Goal: Task Accomplishment & Management: Use online tool/utility

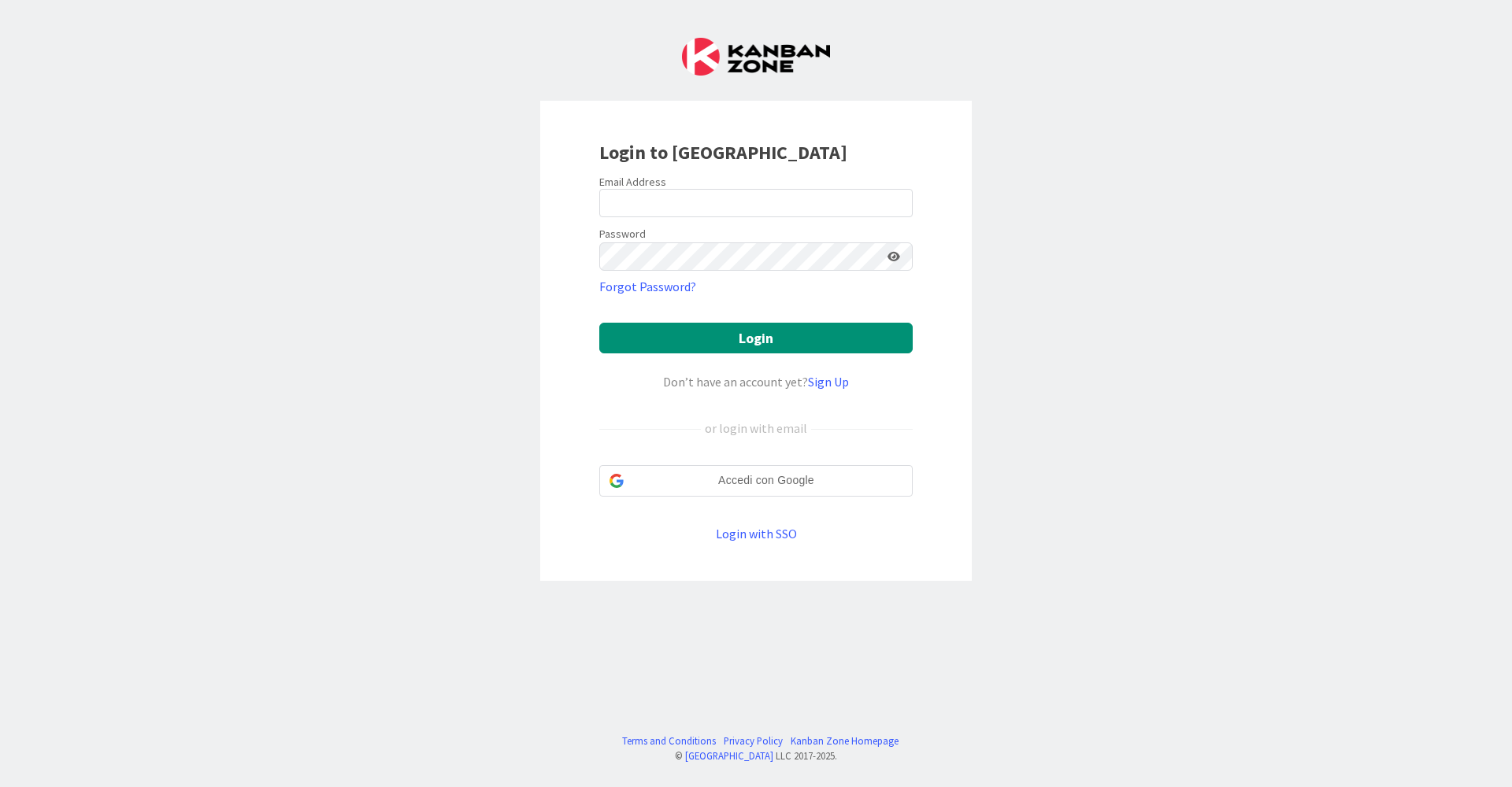
click at [599, 218] on div at bounding box center [599, 218] width 0 height 0
type input "[EMAIL_ADDRESS][DOMAIN_NAME]"
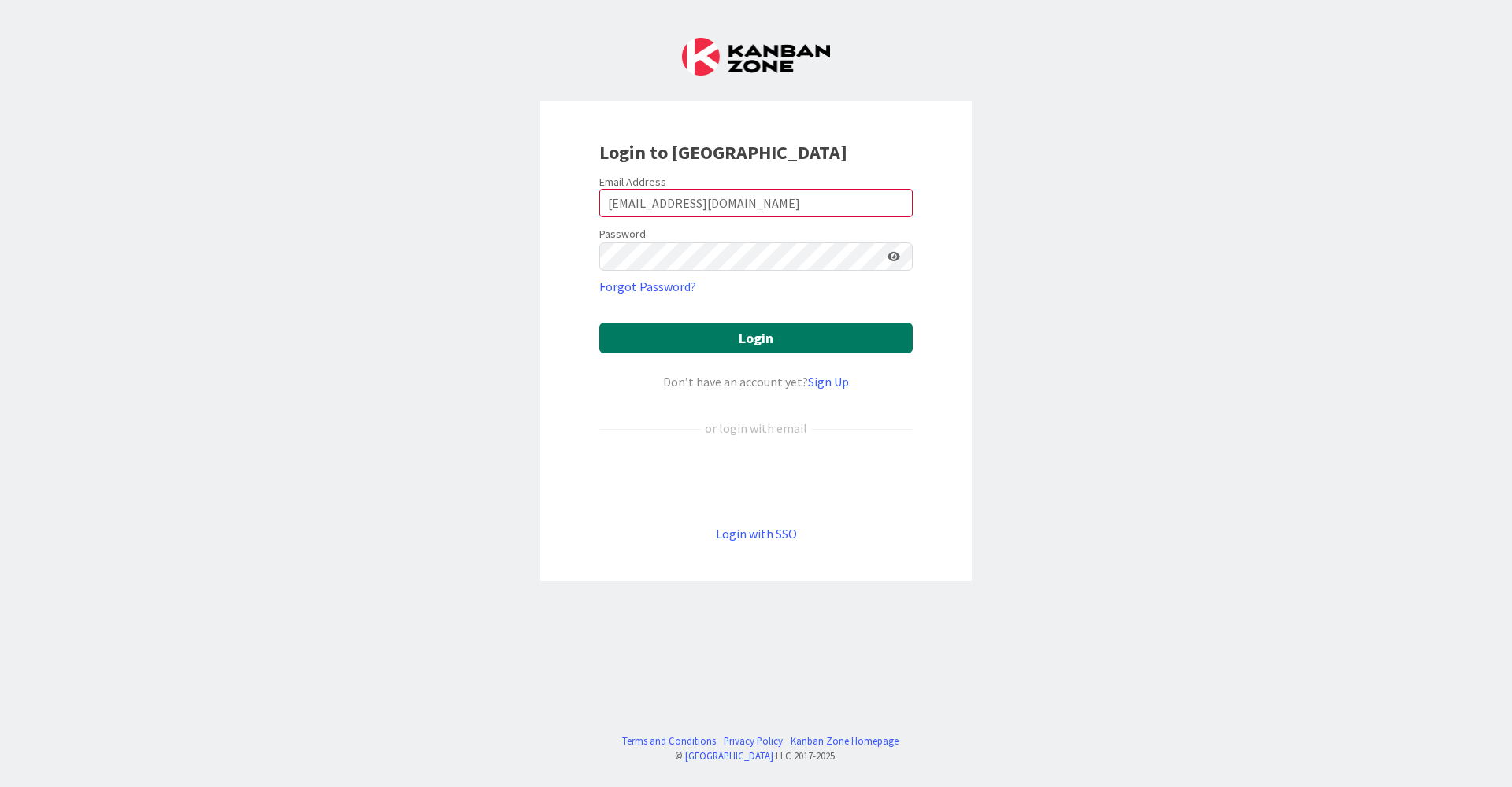
click at [753, 333] on button "Login" at bounding box center [756, 338] width 313 height 31
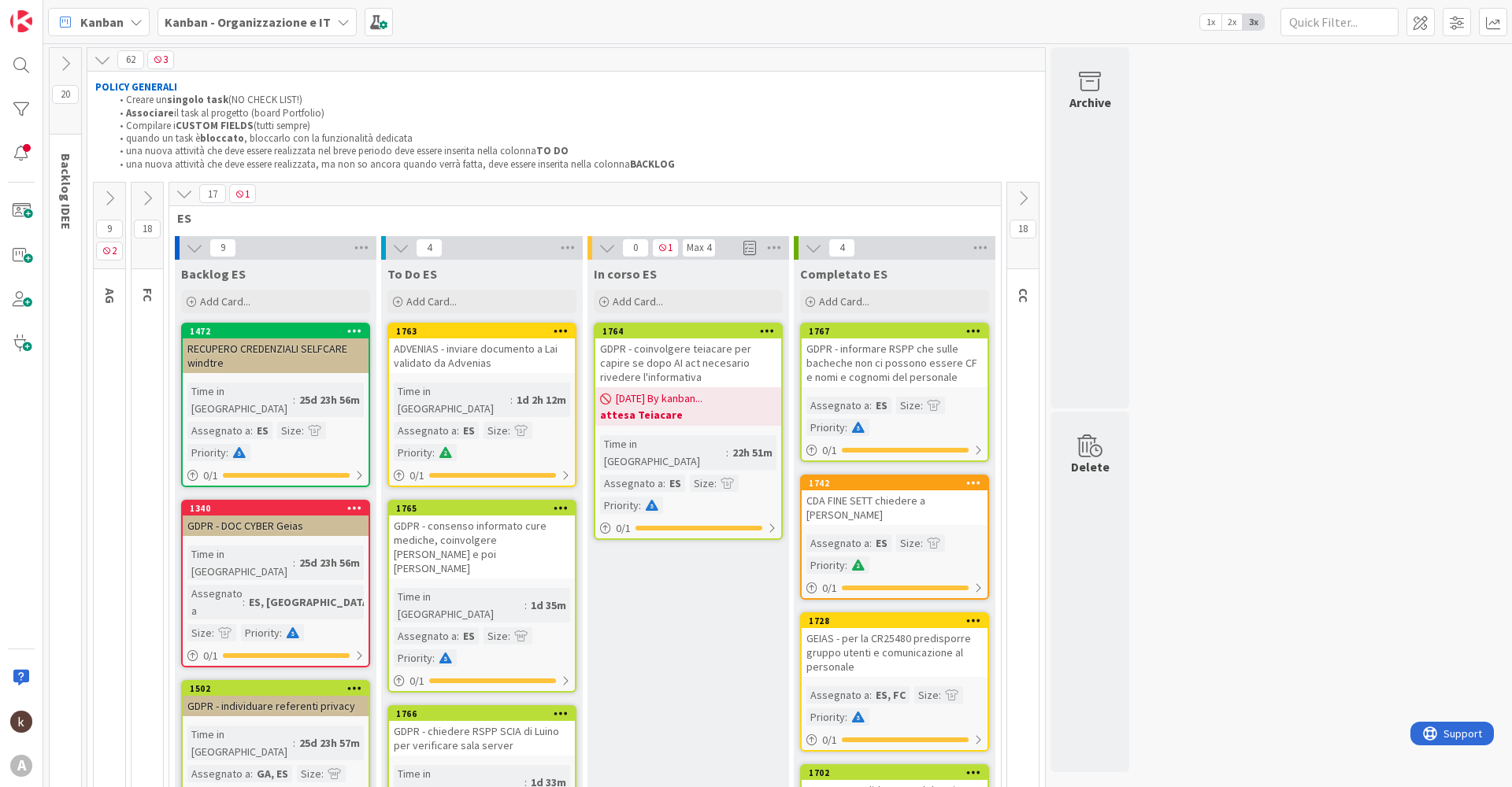
click at [105, 200] on icon at bounding box center [109, 198] width 17 height 17
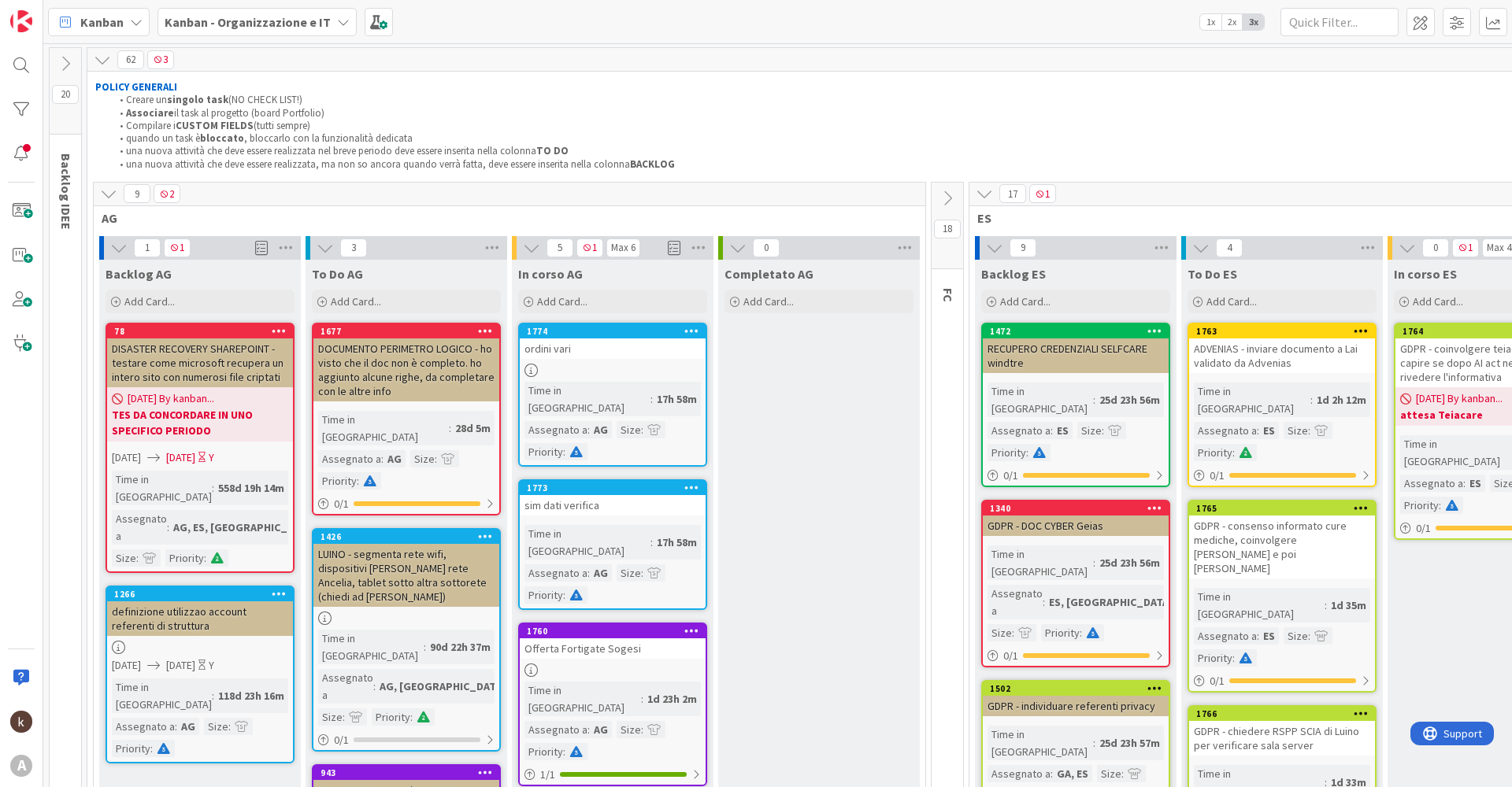
click at [532, 374] on icon at bounding box center [531, 371] width 13 height 13
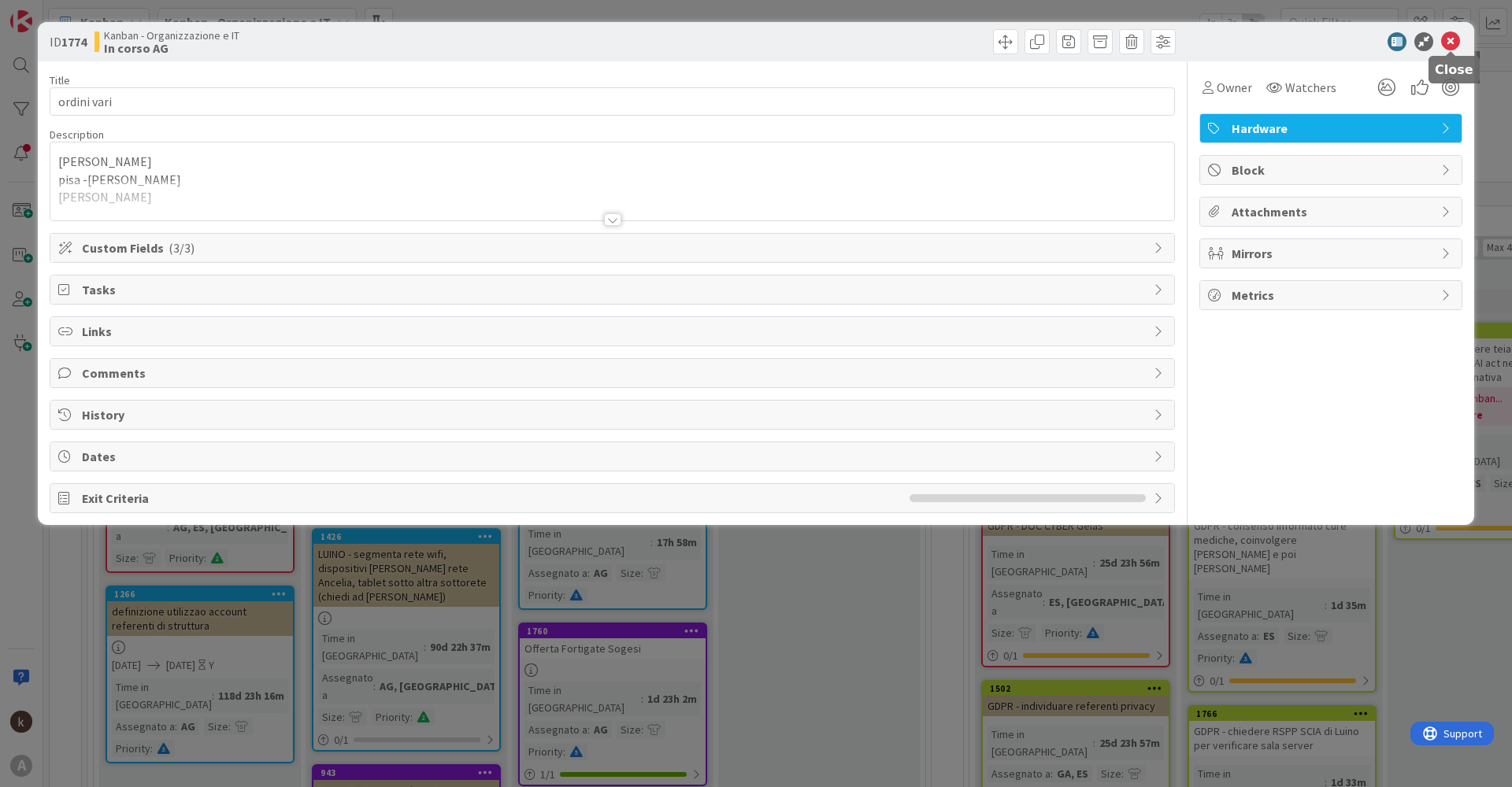
click at [1447, 41] on icon at bounding box center [1450, 41] width 19 height 19
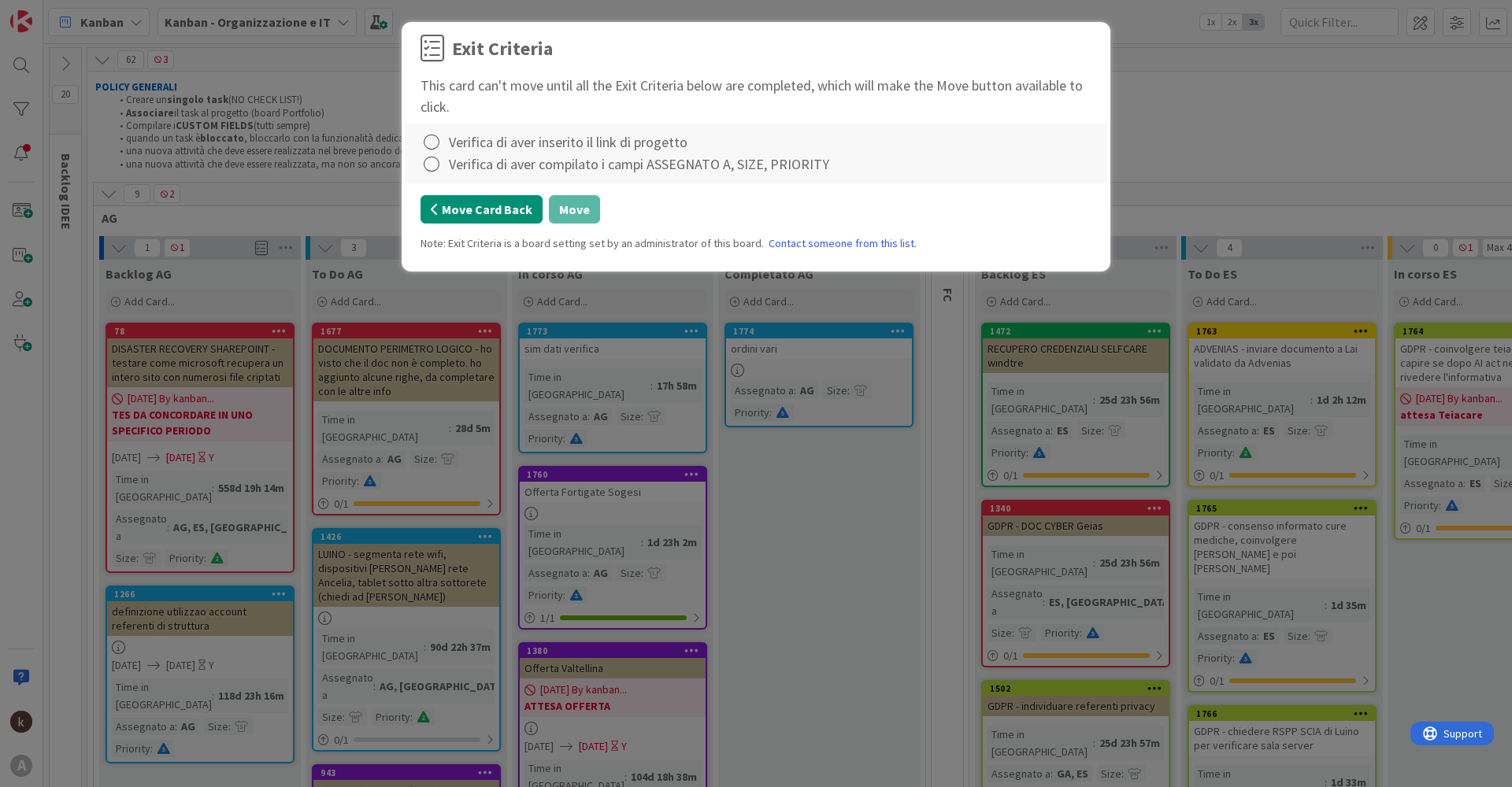
click at [519, 207] on button "Move Card Back" at bounding box center [481, 209] width 122 height 28
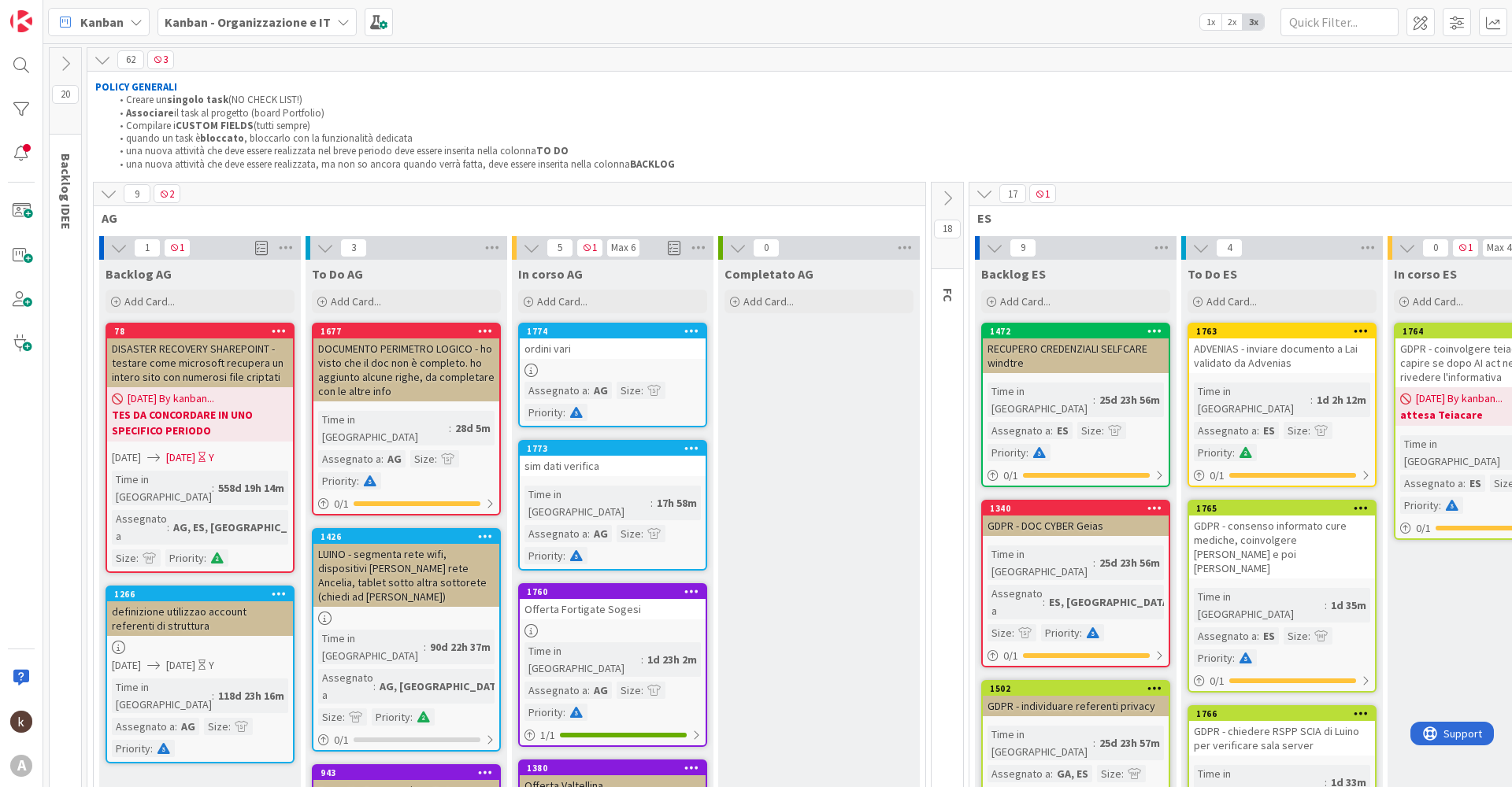
click at [539, 373] on div at bounding box center [613, 371] width 186 height 13
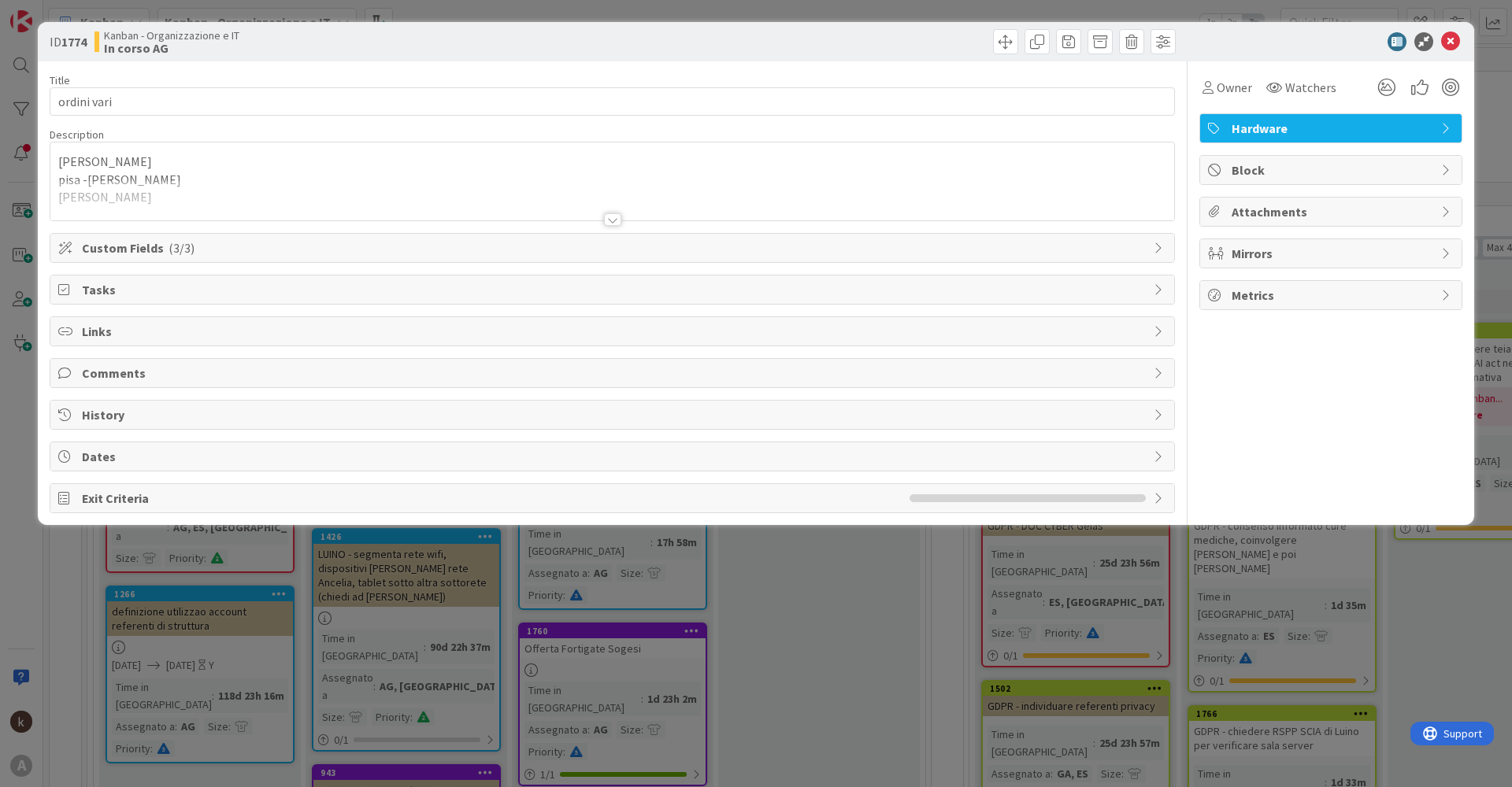
click at [283, 256] on span "Custom Fields ( 3/3 )" at bounding box center [613, 248] width 1063 height 19
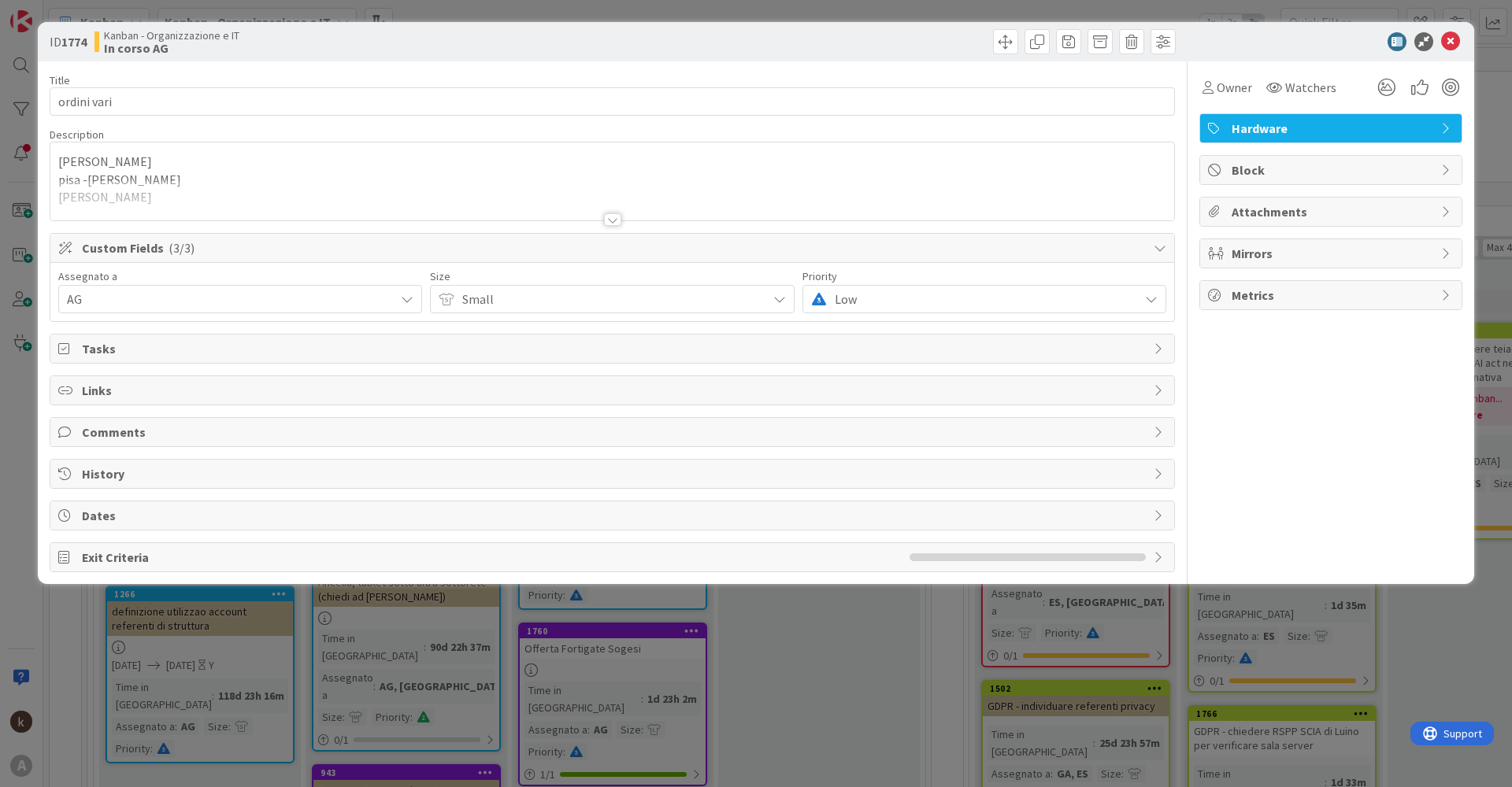
click at [283, 256] on span "Custom Fields ( 3/3 )" at bounding box center [613, 248] width 1063 height 19
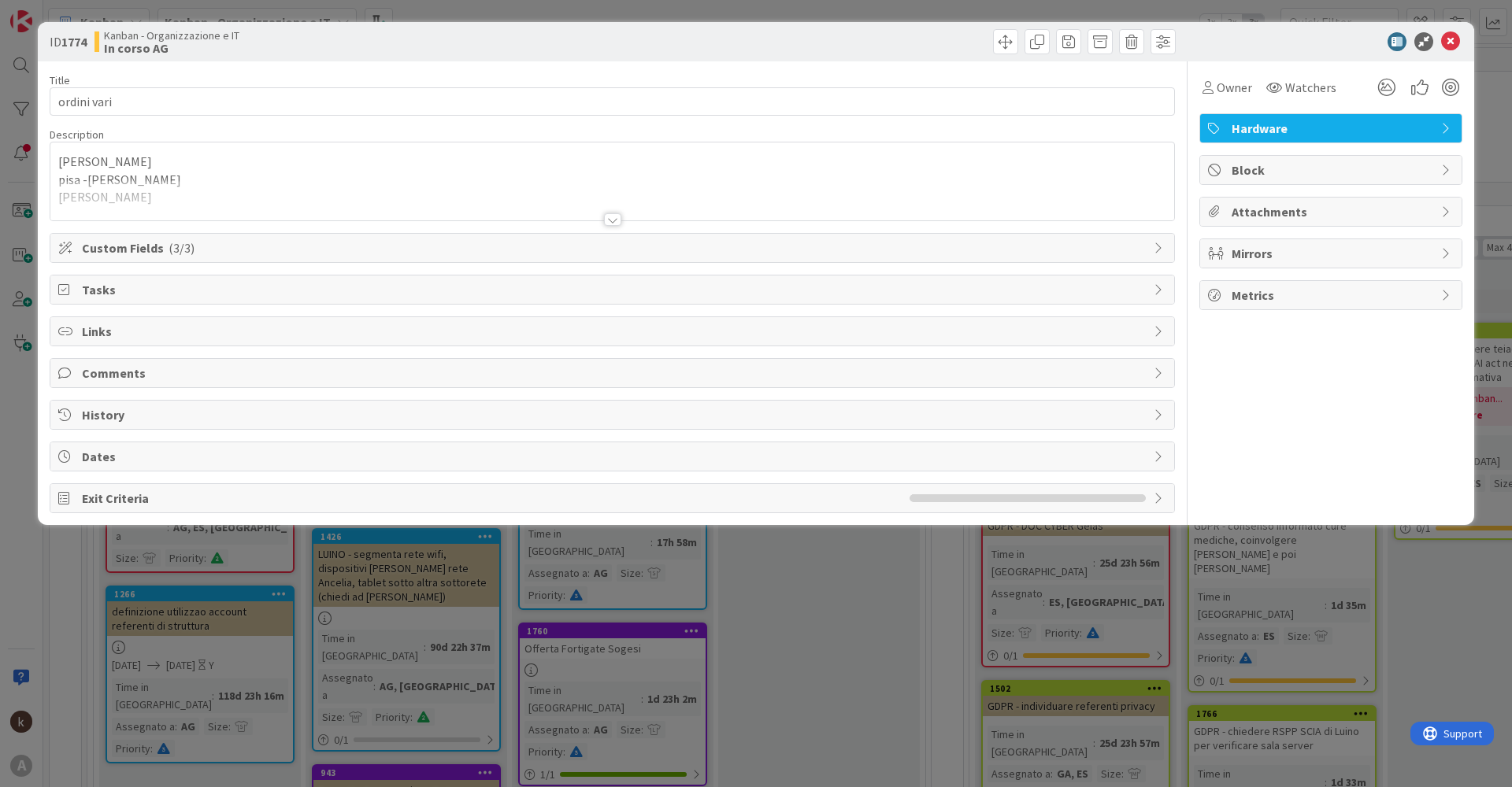
click at [165, 305] on div "Title 12 / 128 ordini vari Description [PERSON_NAME] pisa -[PERSON_NAME] [PERSO…" at bounding box center [612, 287] width 1125 height 452
click at [165, 301] on div "Tasks" at bounding box center [612, 290] width 1123 height 28
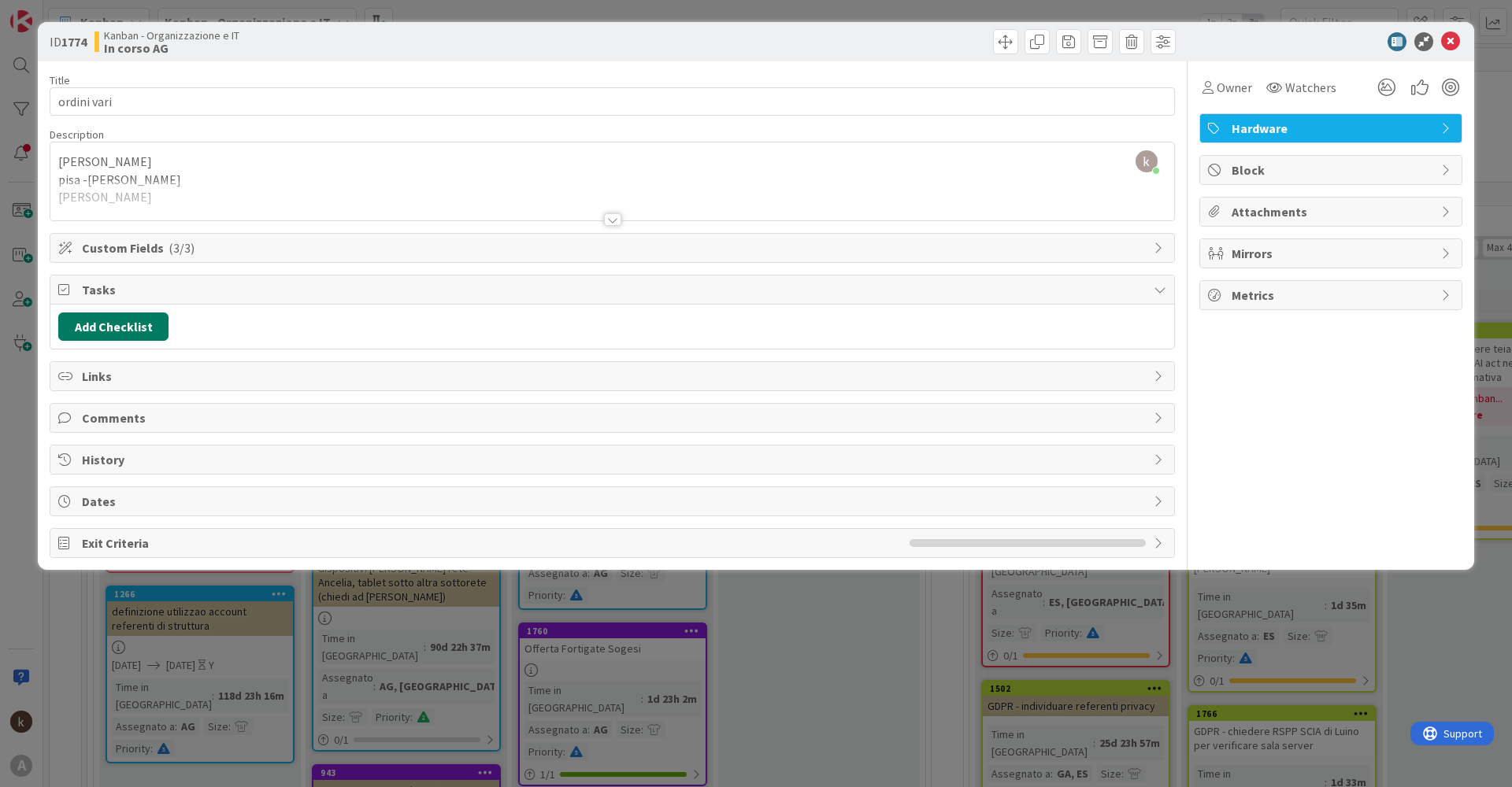
click at [94, 331] on button "Add Checklist" at bounding box center [113, 326] width 110 height 28
click at [477, 339] on div "Add Checklist Add Checklist Checklist Name (needed before adding tasks) 0 / 64 …" at bounding box center [612, 326] width 1107 height 28
click at [124, 381] on span "Links" at bounding box center [613, 376] width 1063 height 19
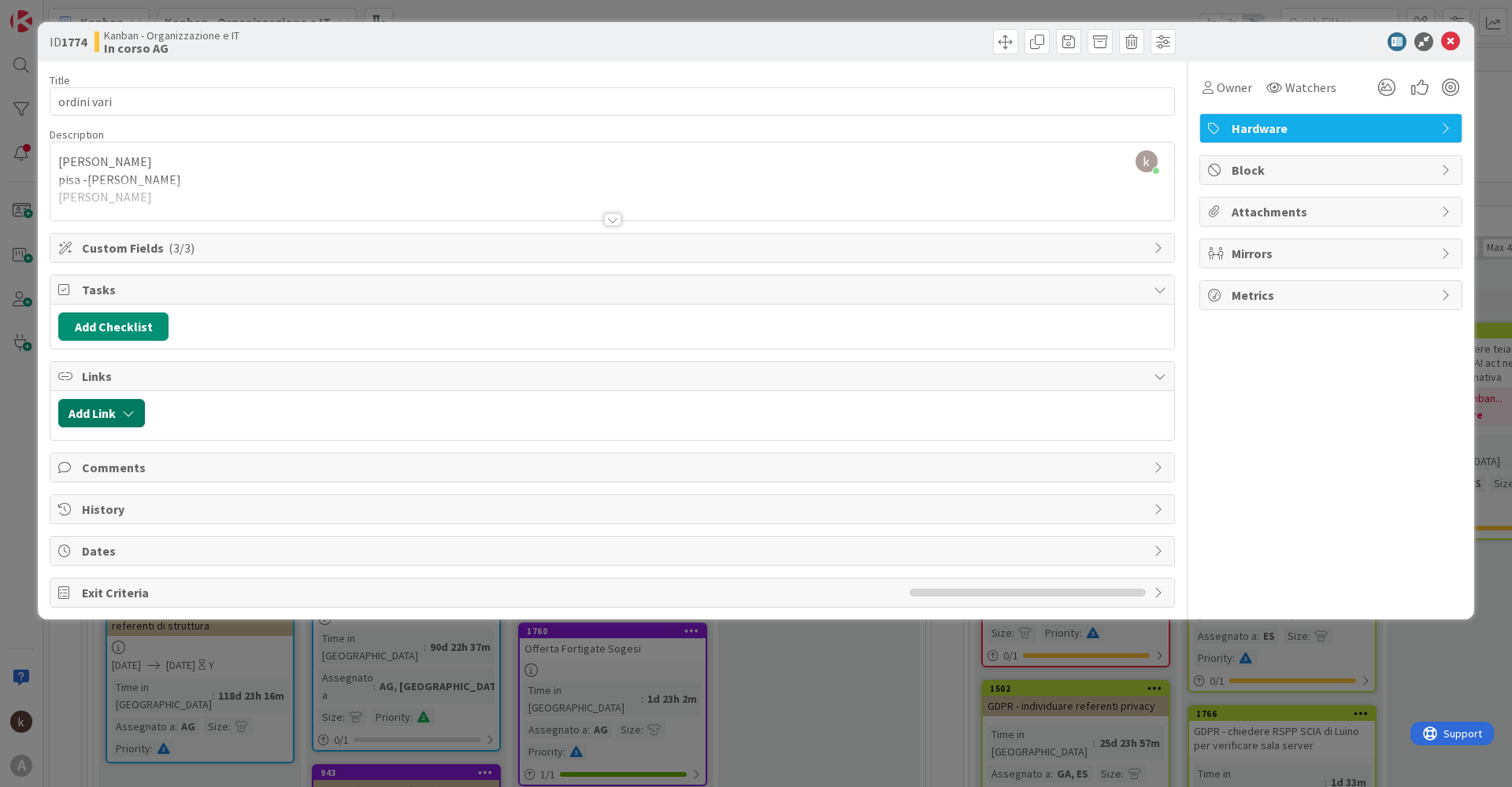
click at [115, 416] on button "Add Link" at bounding box center [101, 413] width 86 height 28
click at [207, 518] on span "Current Board" at bounding box center [163, 510] width 176 height 22
click at [128, 575] on span "All Boards" at bounding box center [184, 575] width 219 height 23
click at [133, 551] on input "text" at bounding box center [176, 547] width 221 height 28
click at [205, 553] on input "298" at bounding box center [176, 547] width 221 height 28
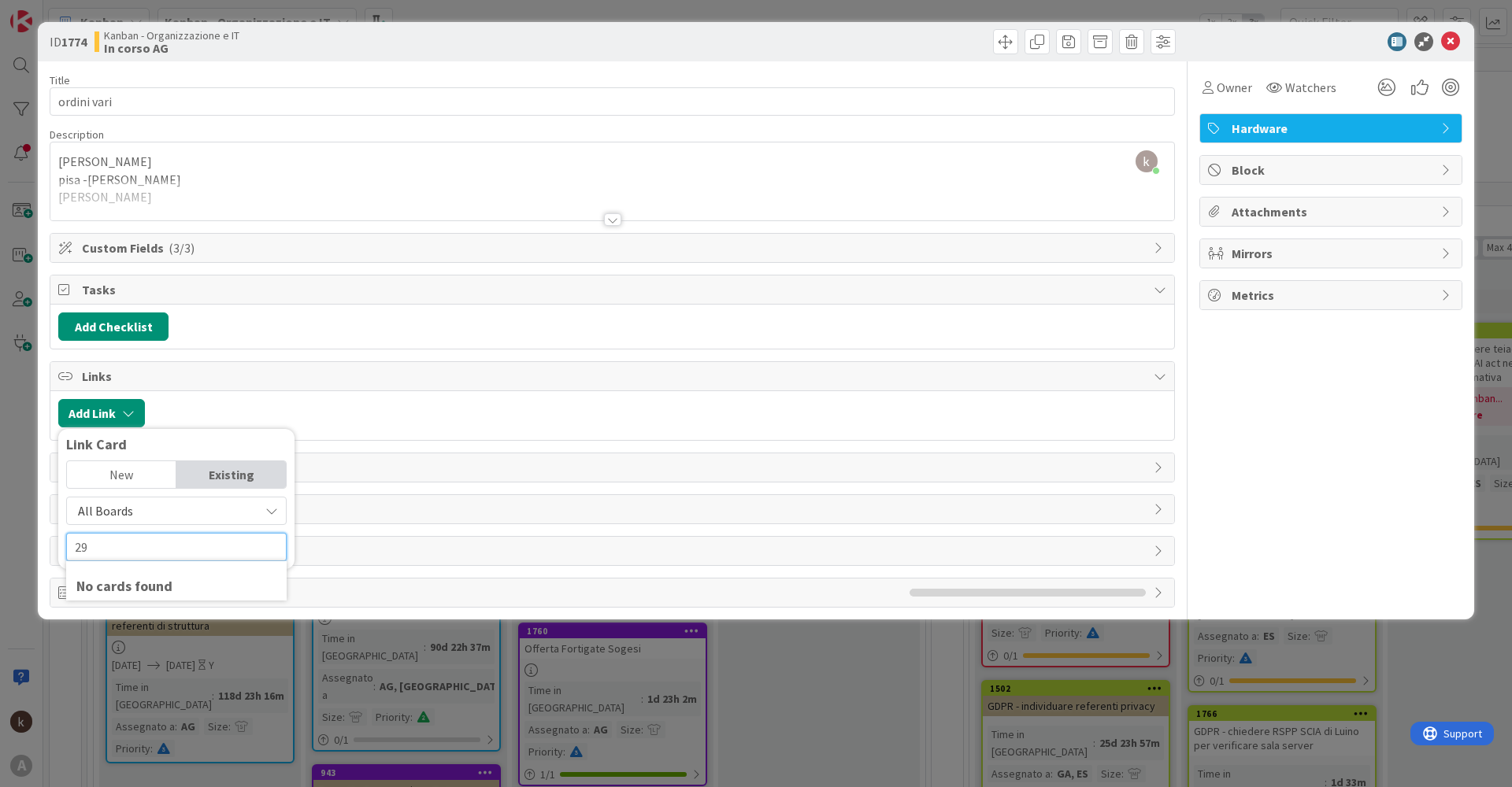
type input "2"
type input "m"
click at [153, 545] on input "text" at bounding box center [176, 547] width 221 height 28
drag, startPoint x: 221, startPoint y: 550, endPoint x: 0, endPoint y: 517, distance: 223.5
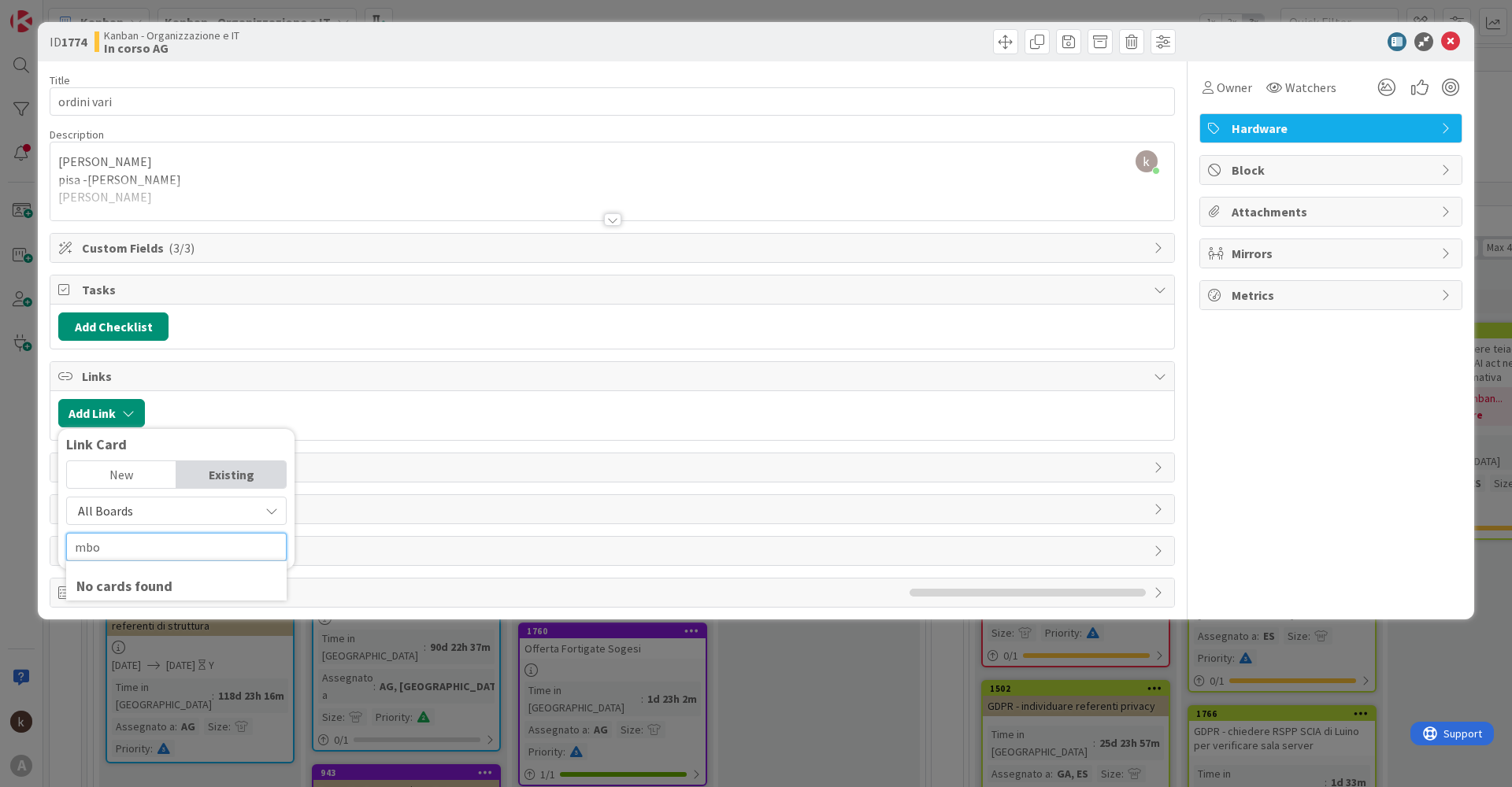
click at [0, 517] on div "ID 1774 Kanban - Organizzazione e IT In [PERSON_NAME] Title 12 / 128 ordini var…" at bounding box center [756, 393] width 1512 height 787
click at [118, 550] on input "298" at bounding box center [176, 547] width 221 height 28
click at [457, 512] on span "History" at bounding box center [613, 509] width 1063 height 19
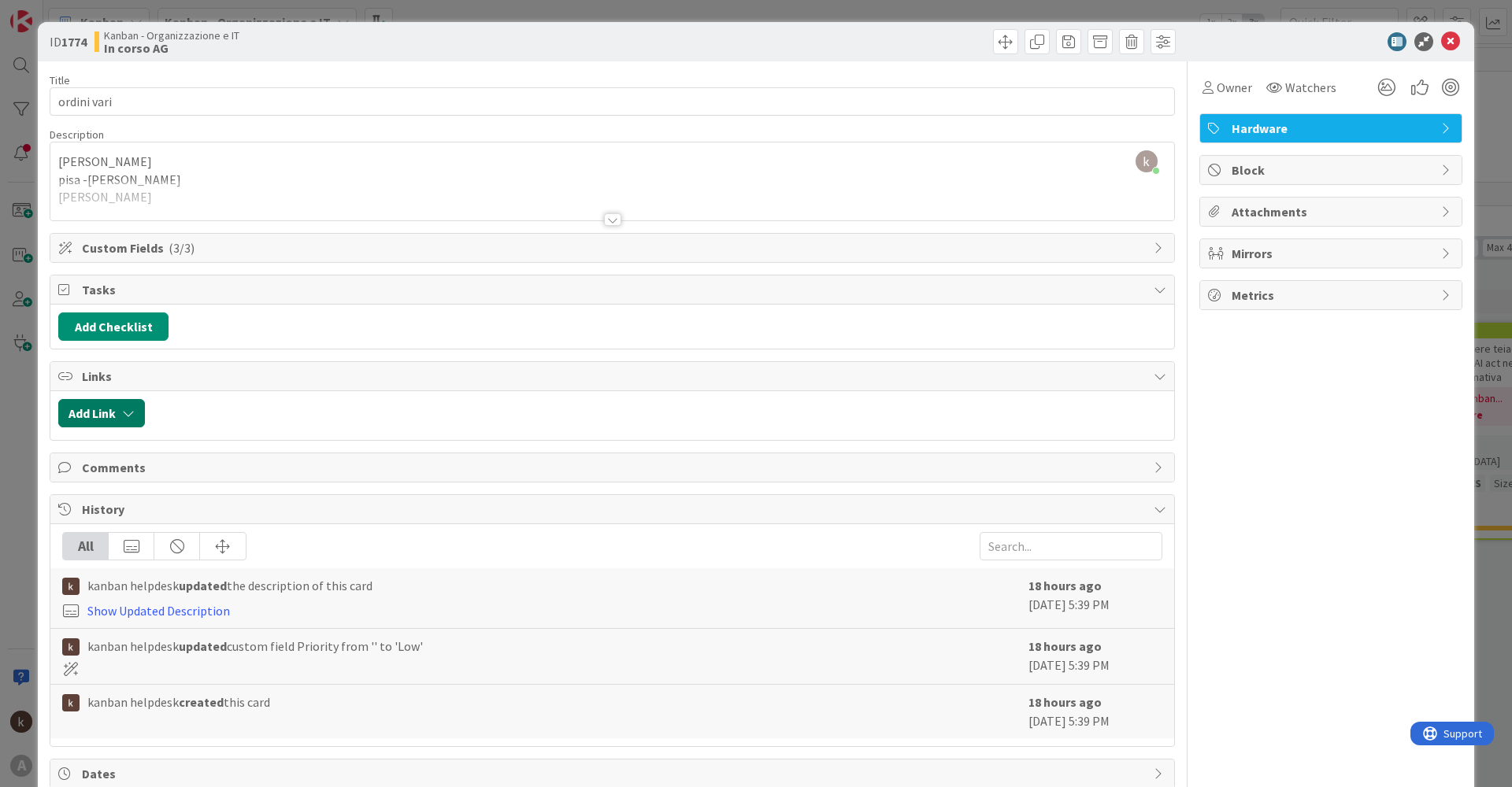
click at [123, 403] on button "Add Link" at bounding box center [101, 413] width 86 height 28
click at [163, 525] on div "All Boards Current Board All Boards 298" at bounding box center [176, 528] width 221 height 65
click at [137, 548] on input "298" at bounding box center [176, 547] width 221 height 28
drag, startPoint x: 158, startPoint y: 550, endPoint x: 0, endPoint y: 502, distance: 165.1
click at [0, 502] on div "ID 1774 Kanban - Organizzazione e IT In [PERSON_NAME] Title 12 / 128 ordini var…" at bounding box center [756, 393] width 1512 height 787
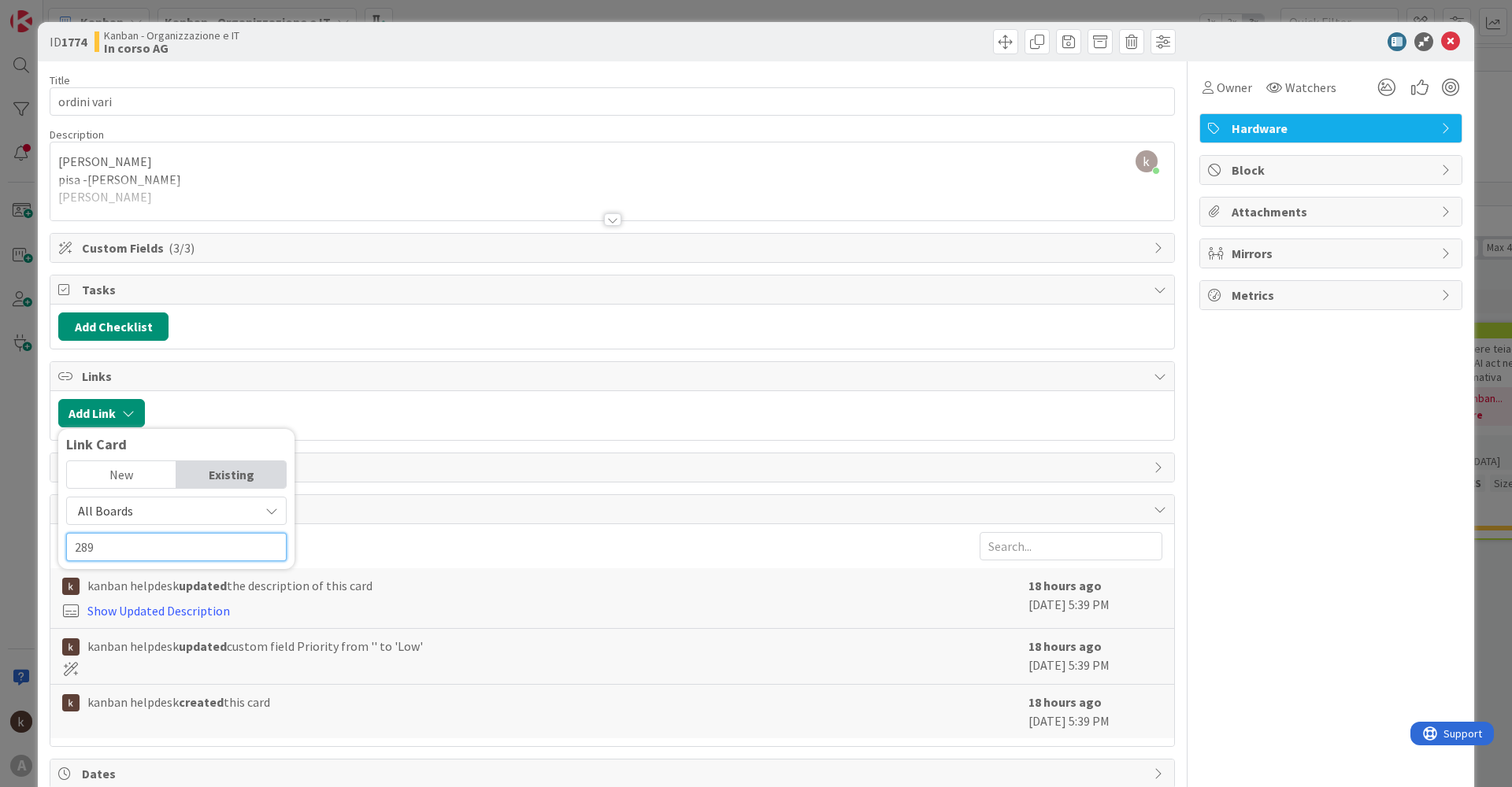
click at [221, 550] on input "289" at bounding box center [176, 547] width 221 height 28
click at [245, 546] on input "289" at bounding box center [176, 547] width 221 height 28
drag, startPoint x: 245, startPoint y: 546, endPoint x: 0, endPoint y: 522, distance: 246.2
click at [0, 522] on div "ID 1774 Kanban - Organizzazione e IT In [PERSON_NAME] Title 12 / 128 ordini var…" at bounding box center [756, 393] width 1512 height 787
click at [151, 527] on div "All Boards Current Board All Boards tatti" at bounding box center [176, 528] width 221 height 65
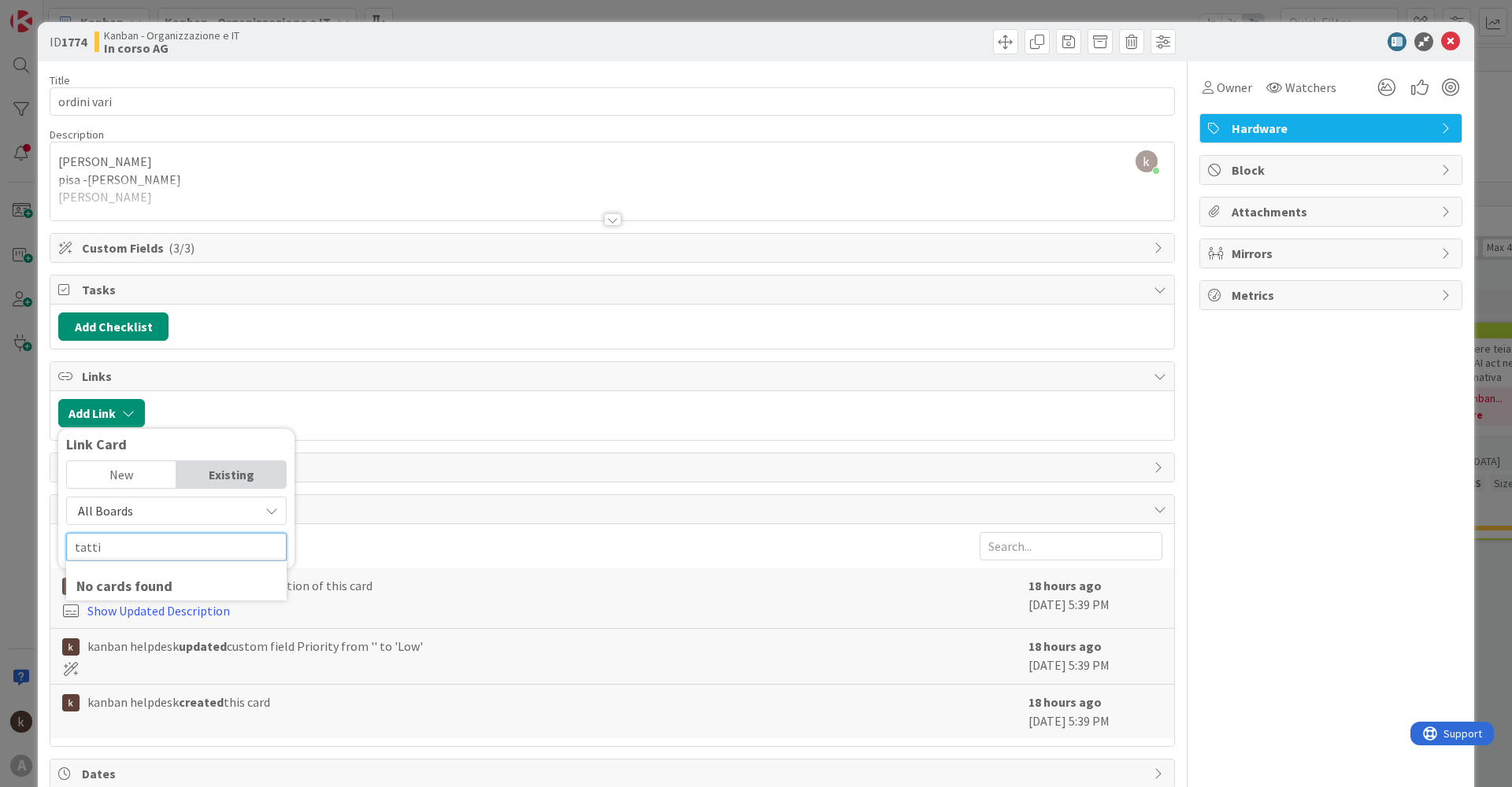
click at [152, 550] on input "tatti" at bounding box center [176, 547] width 221 height 28
click at [419, 406] on div at bounding box center [660, 413] width 1014 height 28
click at [130, 410] on icon "button" at bounding box center [128, 413] width 12 height 12
click at [148, 552] on input "tatti" at bounding box center [176, 547] width 221 height 28
drag, startPoint x: 0, startPoint y: 504, endPoint x: 0, endPoint y: 495, distance: 9.0
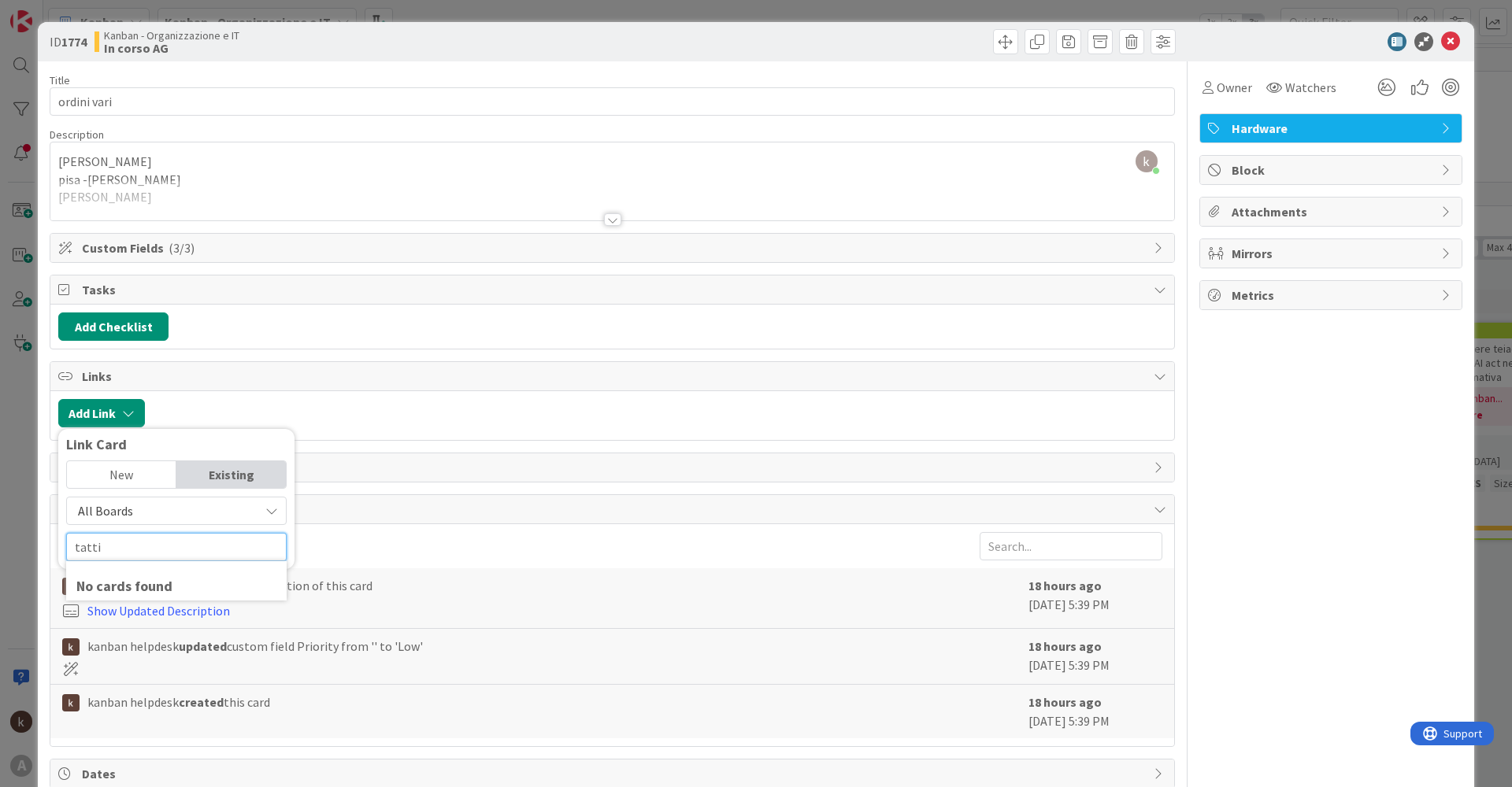
click at [0, 495] on div "ID 1774 Kanban - Organizzazione e IT In [PERSON_NAME] Title 12 / 128 ordini var…" at bounding box center [756, 393] width 1512 height 787
type input "t"
click at [234, 477] on div "Existing" at bounding box center [231, 475] width 110 height 27
click at [175, 506] on span "All Boards" at bounding box center [163, 510] width 176 height 22
click at [130, 543] on span "Current Board" at bounding box center [184, 547] width 219 height 23
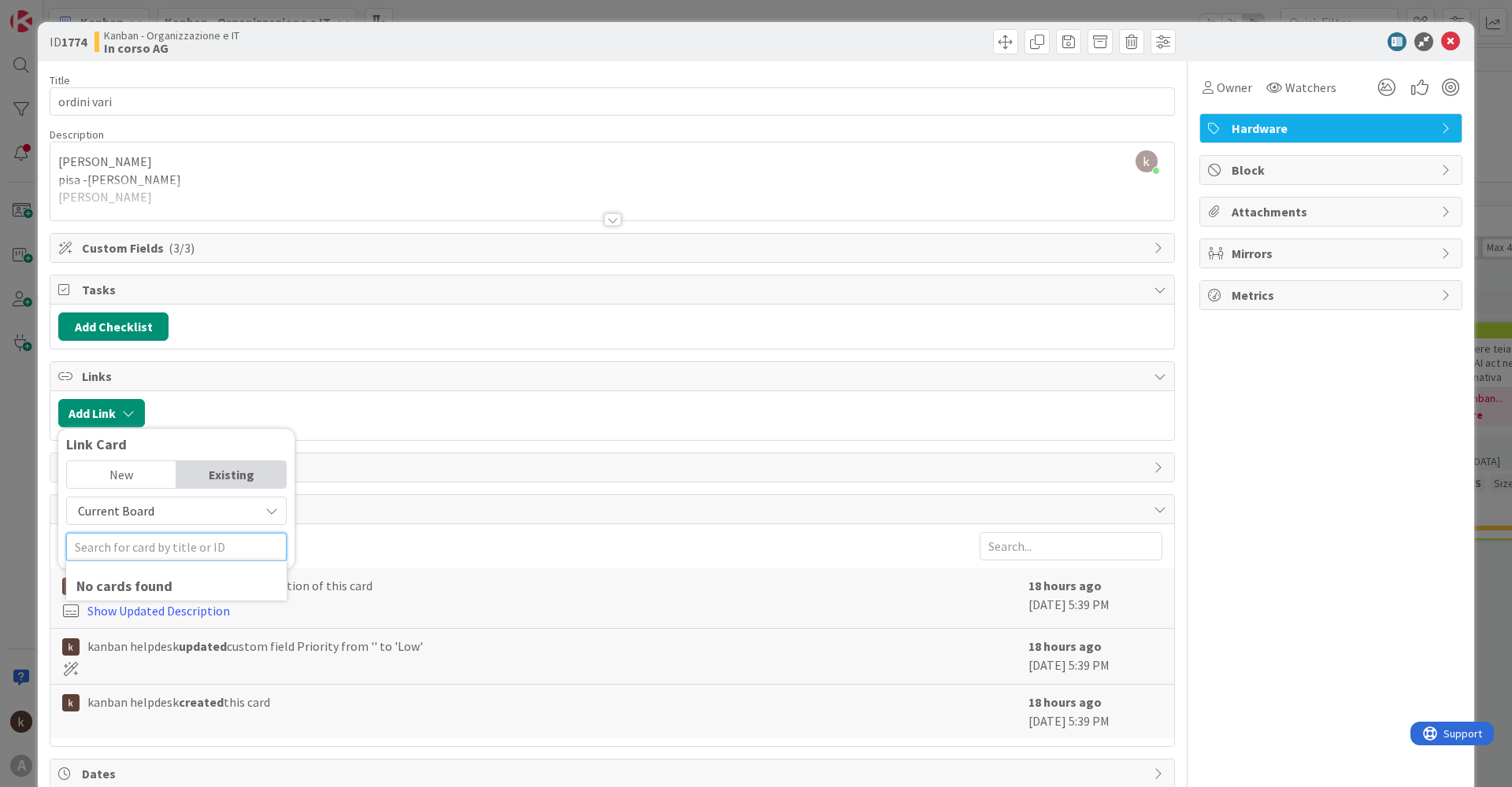
click at [149, 550] on input "text" at bounding box center [176, 547] width 221 height 28
click at [205, 509] on span "Current Board" at bounding box center [163, 510] width 176 height 22
click at [134, 550] on span "Current Board" at bounding box center [184, 547] width 219 height 23
click at [136, 510] on span "Current Board" at bounding box center [115, 510] width 76 height 16
click at [108, 577] on span "All Boards" at bounding box center [184, 575] width 219 height 23
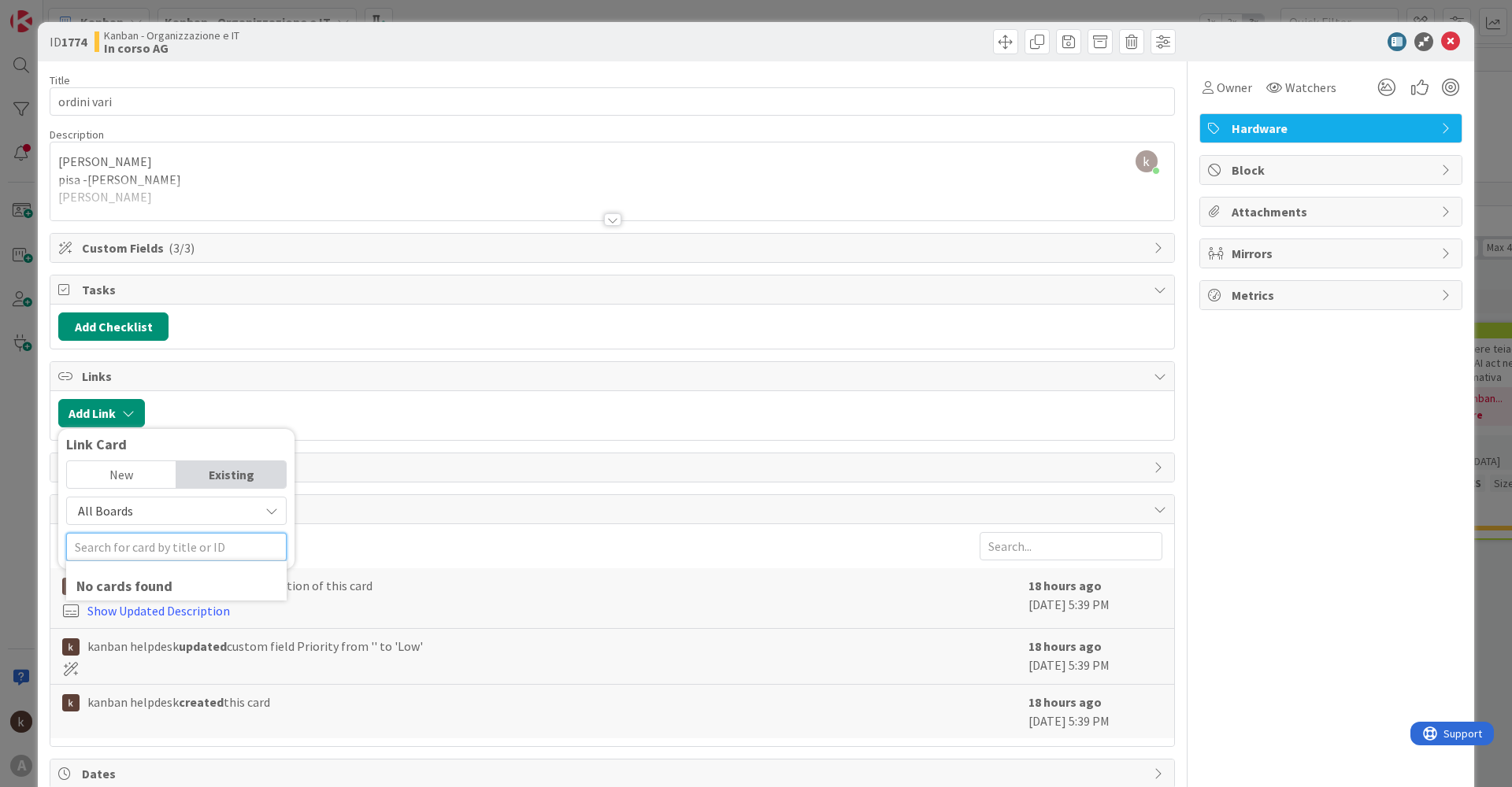
click at [122, 555] on input "text" at bounding box center [176, 547] width 221 height 28
type input "2"
drag, startPoint x: 191, startPoint y: 537, endPoint x: 28, endPoint y: 519, distance: 164.0
click at [28, 519] on div "ID 1774 Kanban - Organizzazione e IT In [PERSON_NAME] Title 12 / 128 ordini var…" at bounding box center [756, 393] width 1512 height 787
type input "tatti"
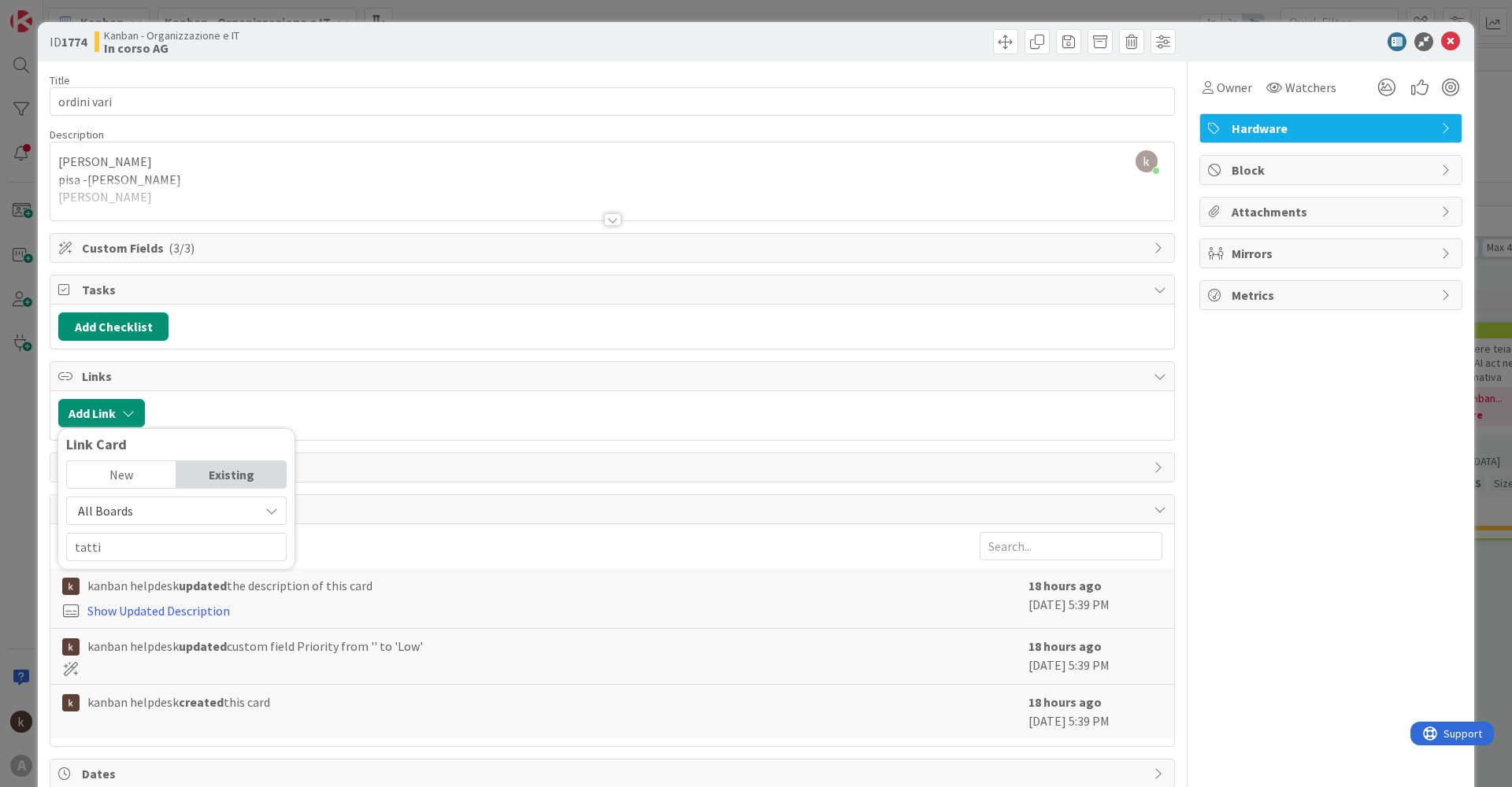
click at [450, 506] on span "History" at bounding box center [613, 509] width 1063 height 19
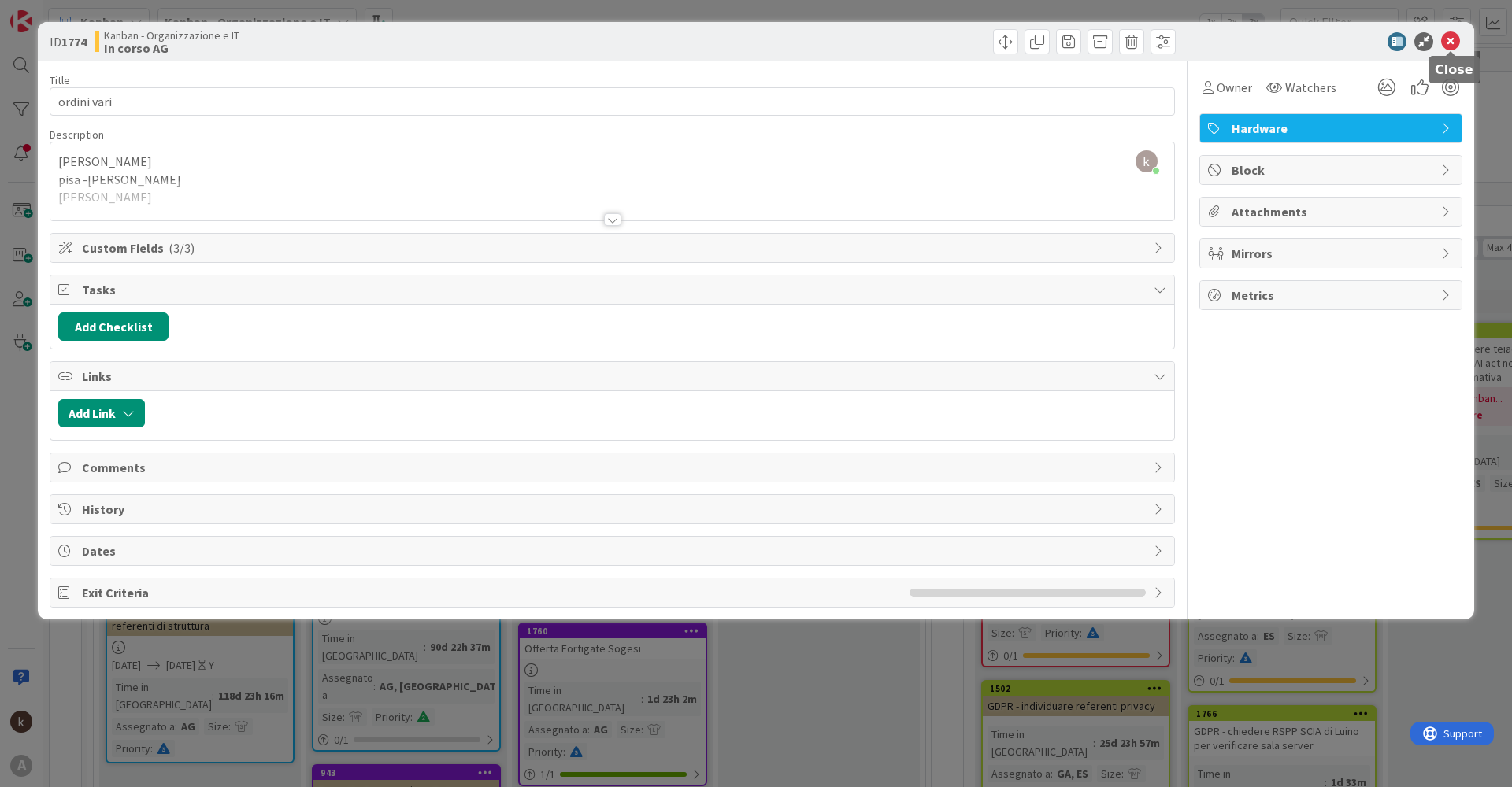
click at [1444, 37] on icon at bounding box center [1450, 41] width 19 height 19
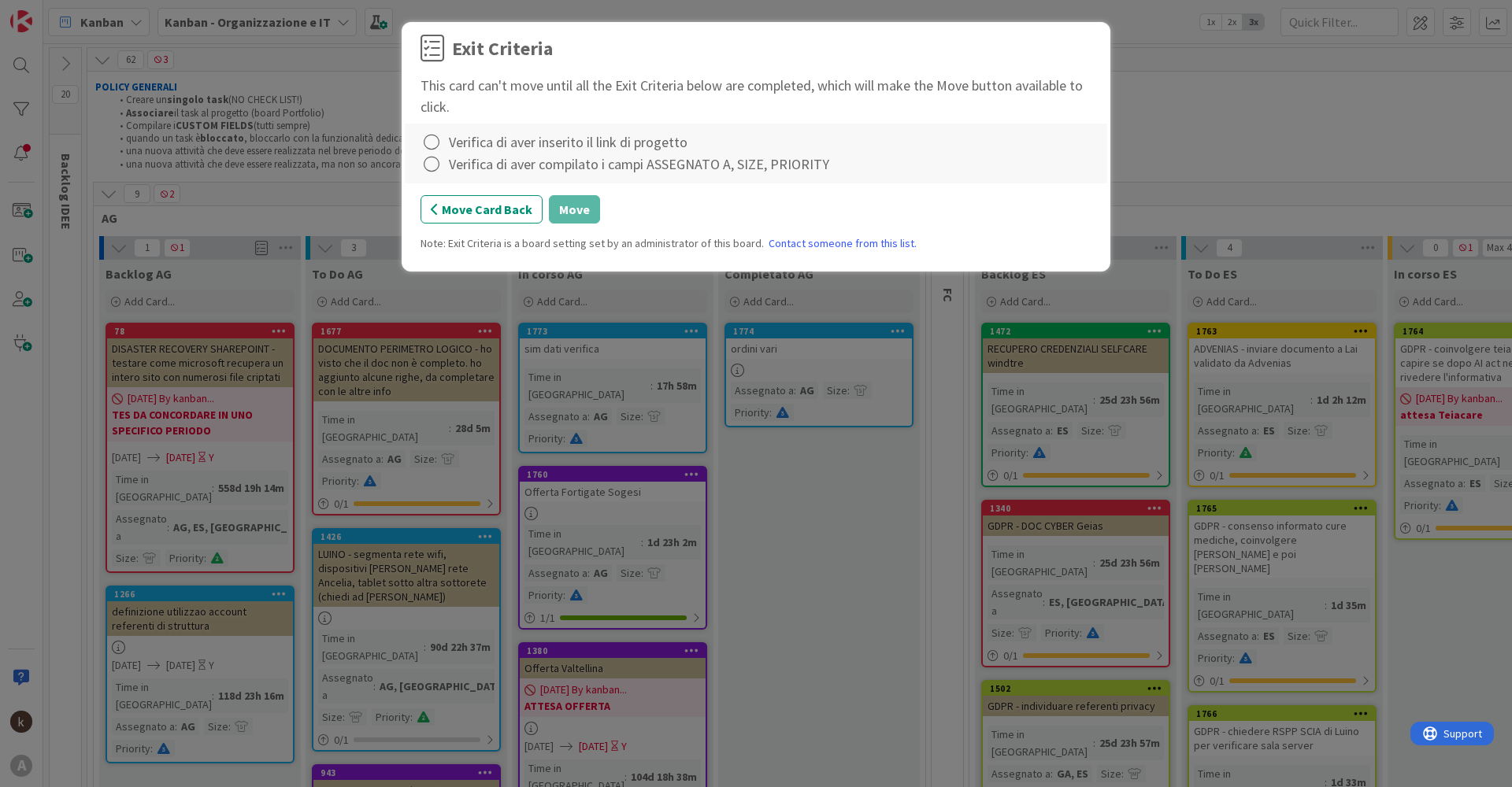
click at [468, 140] on div "Verifica di aver inserito il link di progetto" at bounding box center [568, 142] width 238 height 22
click at [434, 146] on icon at bounding box center [431, 142] width 22 height 22
click at [434, 172] on icon at bounding box center [434, 174] width 11 height 9
click at [434, 172] on icon at bounding box center [431, 164] width 22 height 22
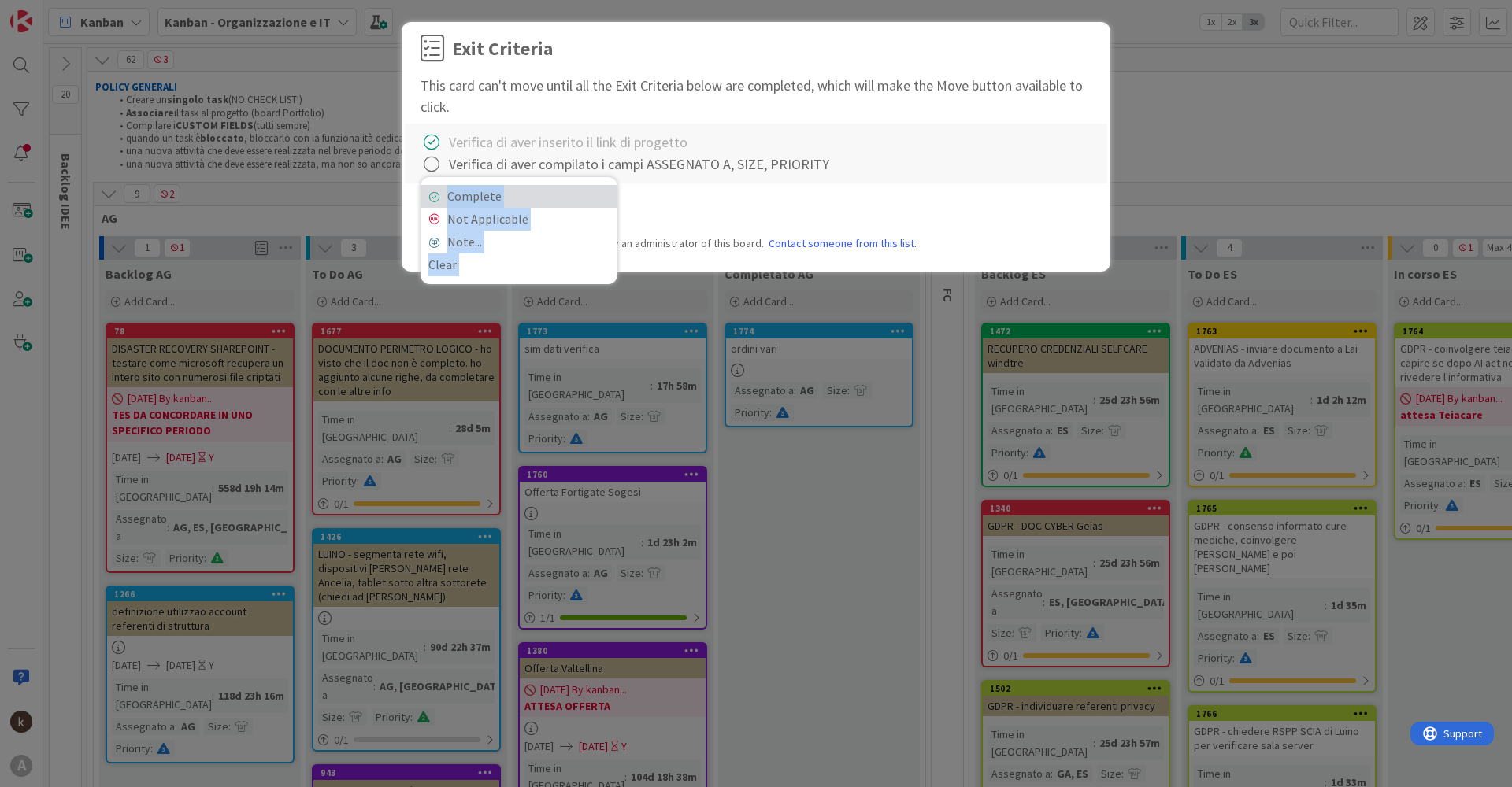
click at [448, 188] on link "Complete" at bounding box center [519, 196] width 197 height 23
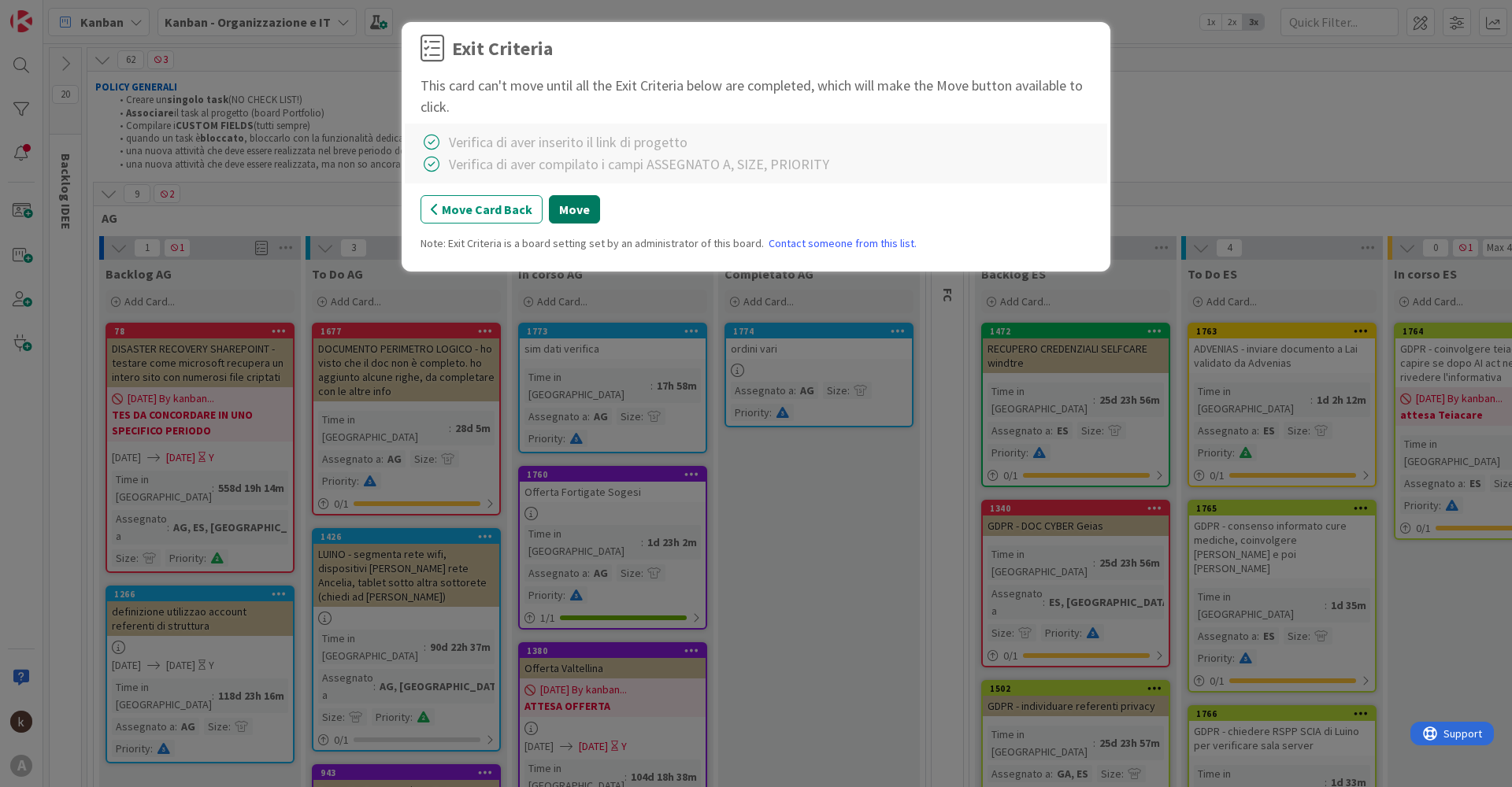
click at [564, 207] on button "Move" at bounding box center [574, 209] width 52 height 28
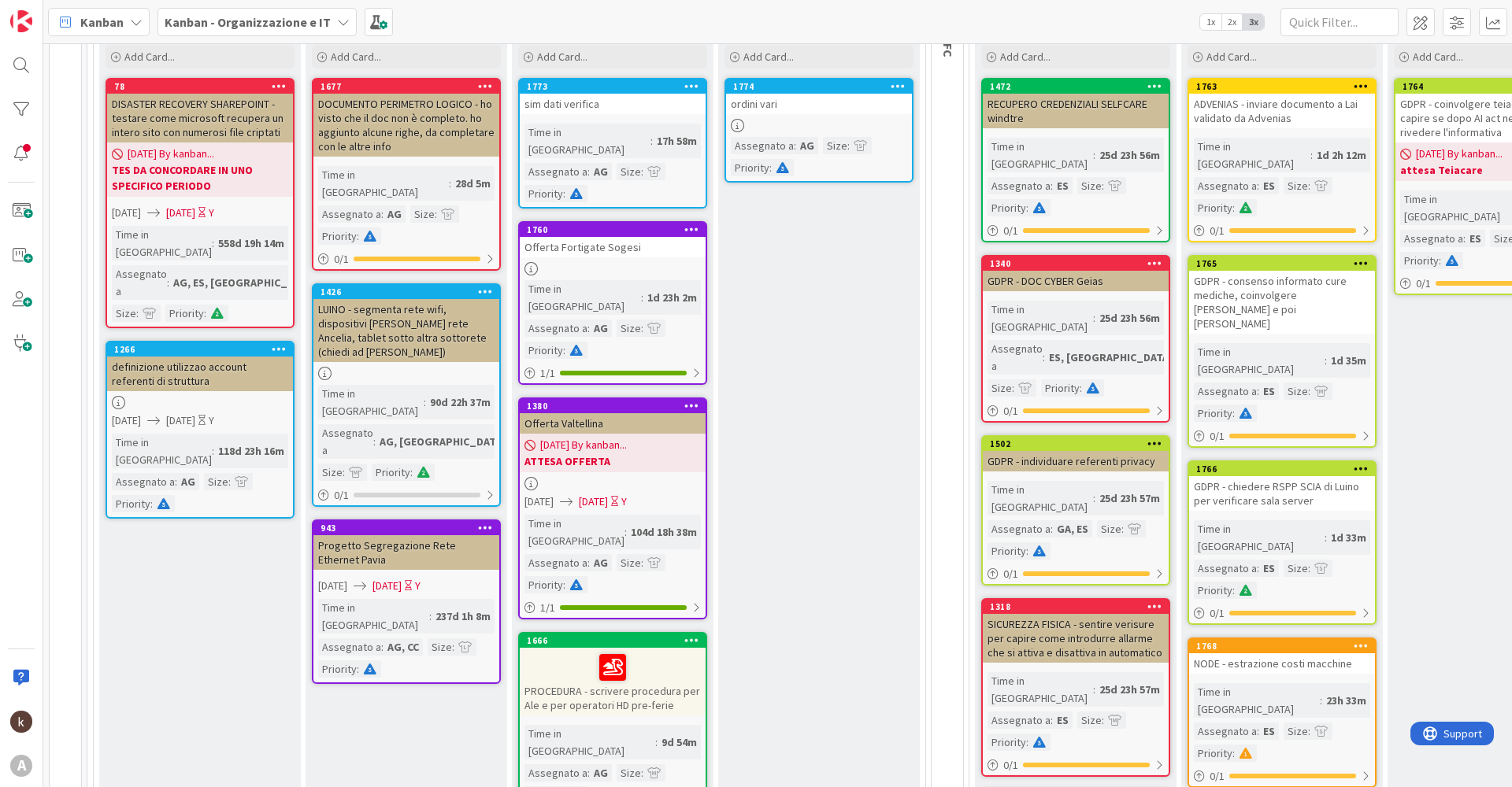
scroll to position [79, 0]
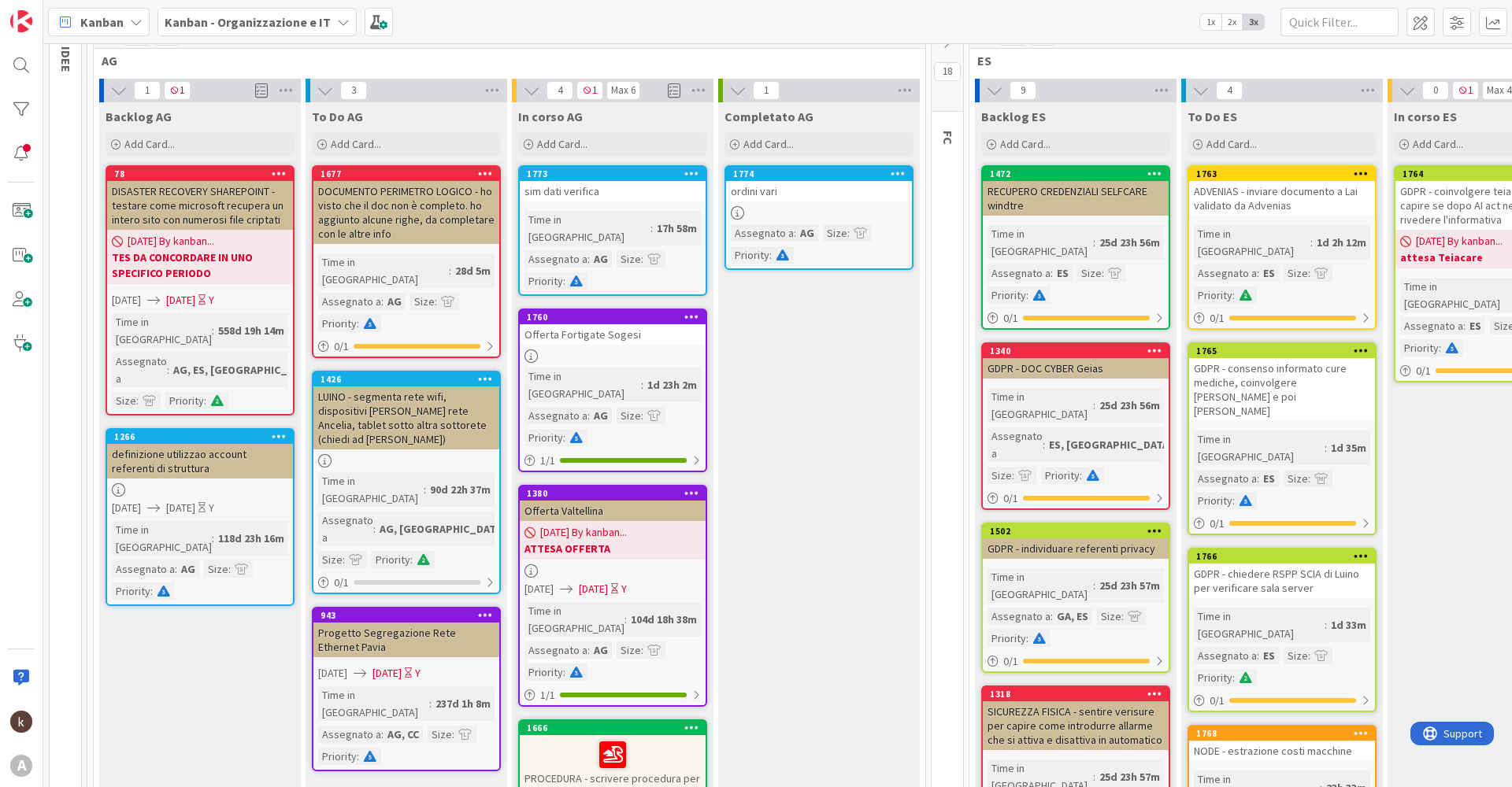
scroll to position [315, 0]
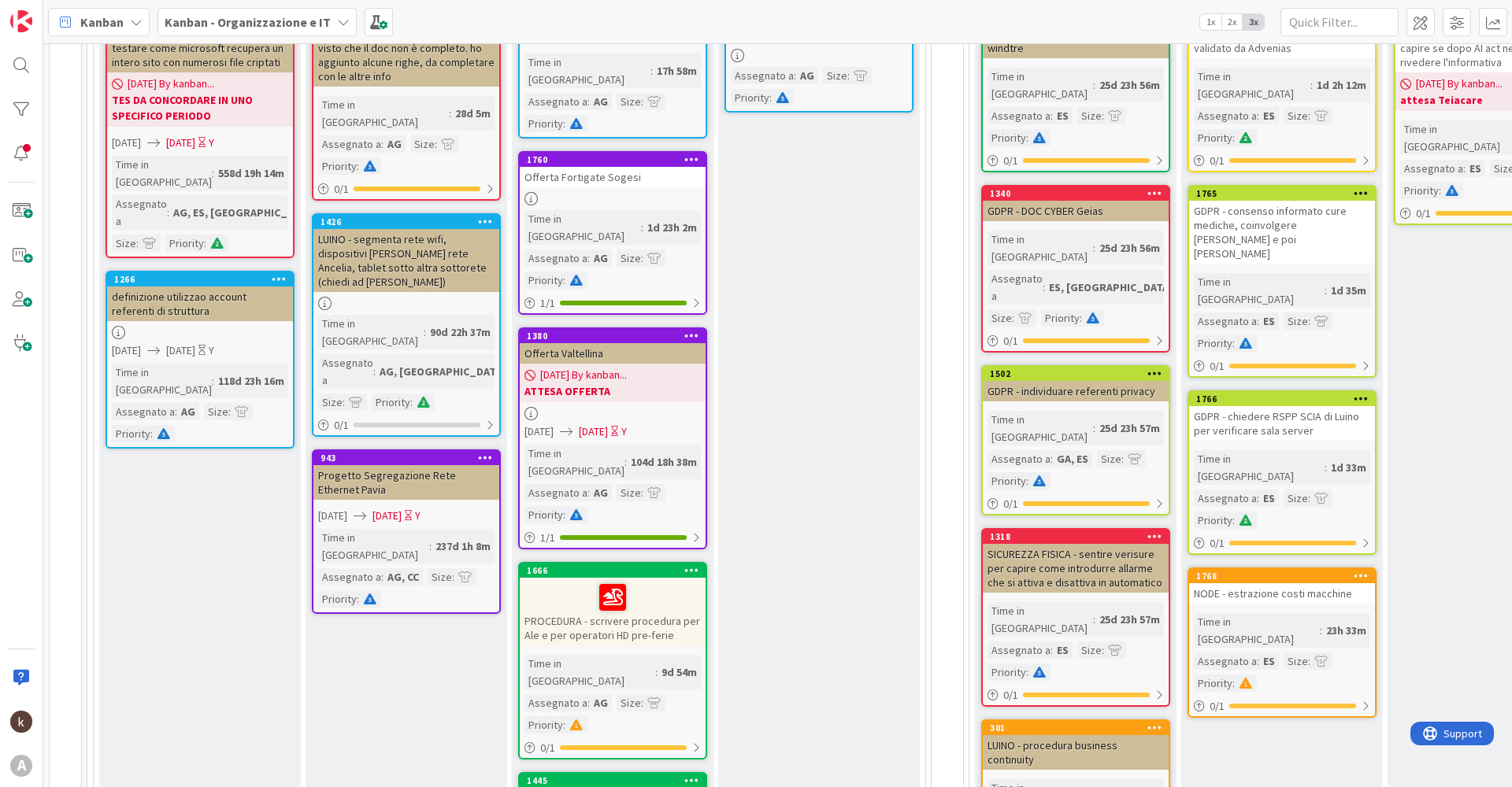
click at [813, 554] on div "Completato AG Add Card... 1774 ordini vari Assegnato a : AG Size : Priority :" at bounding box center [818, 792] width 202 height 1695
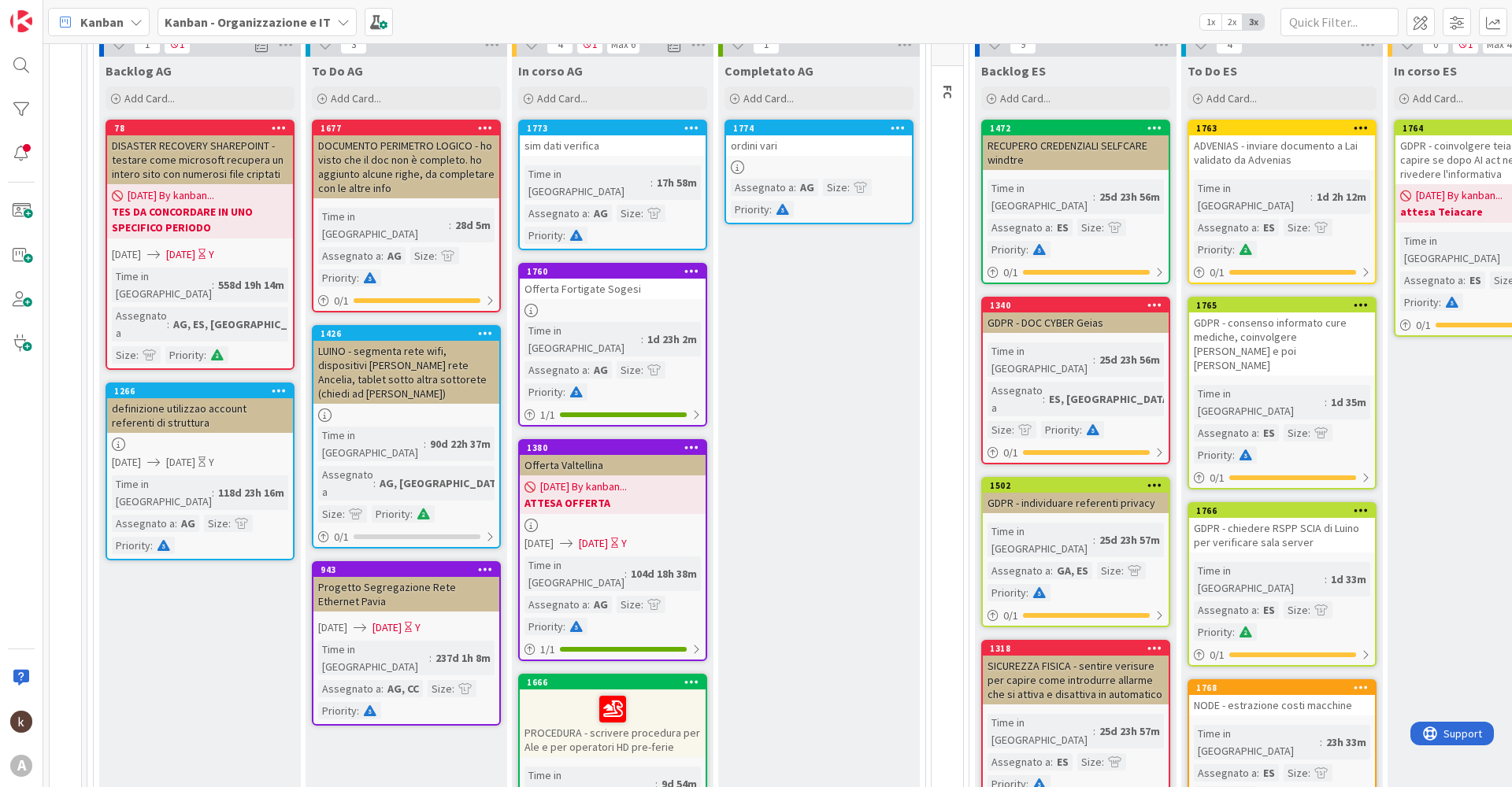
scroll to position [315, 0]
